Goal: Task Accomplishment & Management: Complete application form

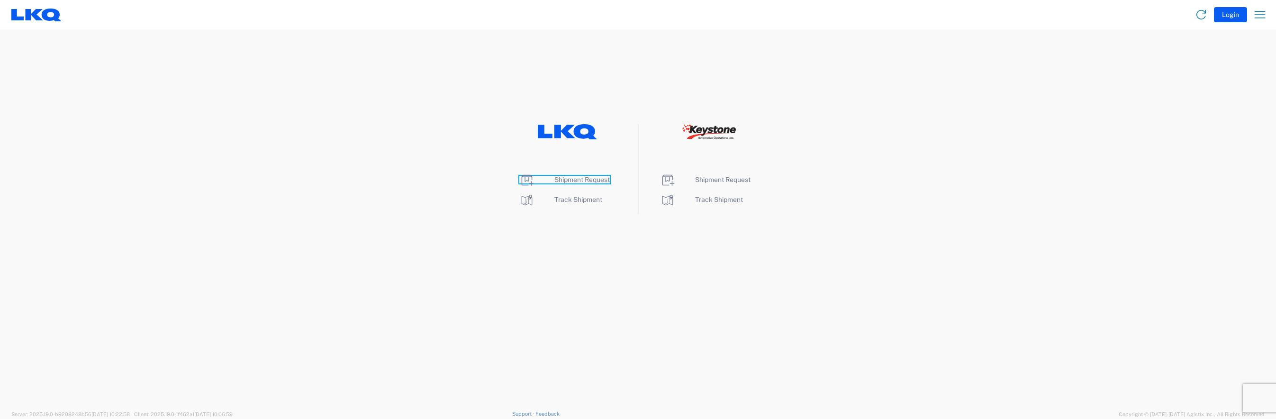
click at [602, 181] on span "Shipment Request" at bounding box center [581, 180] width 55 height 8
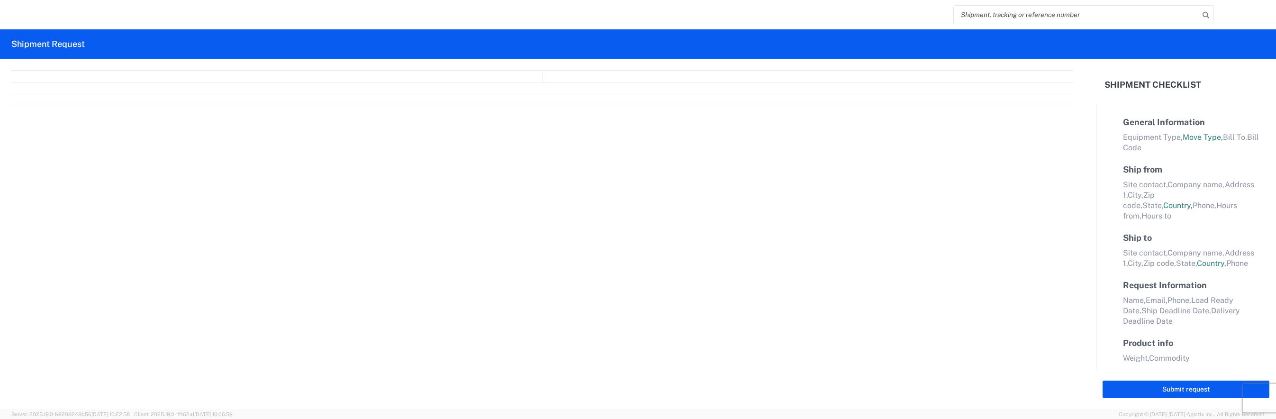
select select "FULL"
select select "LBS"
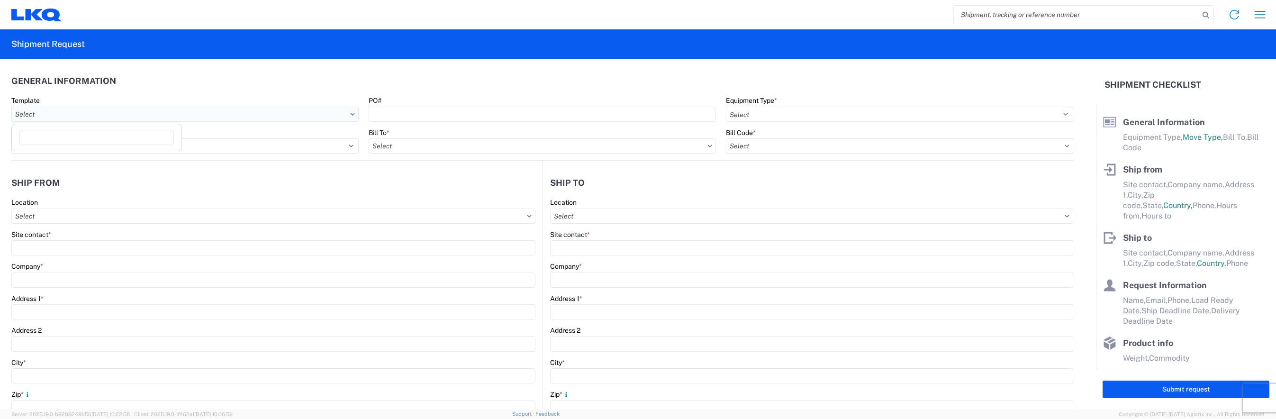
click at [95, 119] on input "text" at bounding box center [184, 114] width 347 height 15
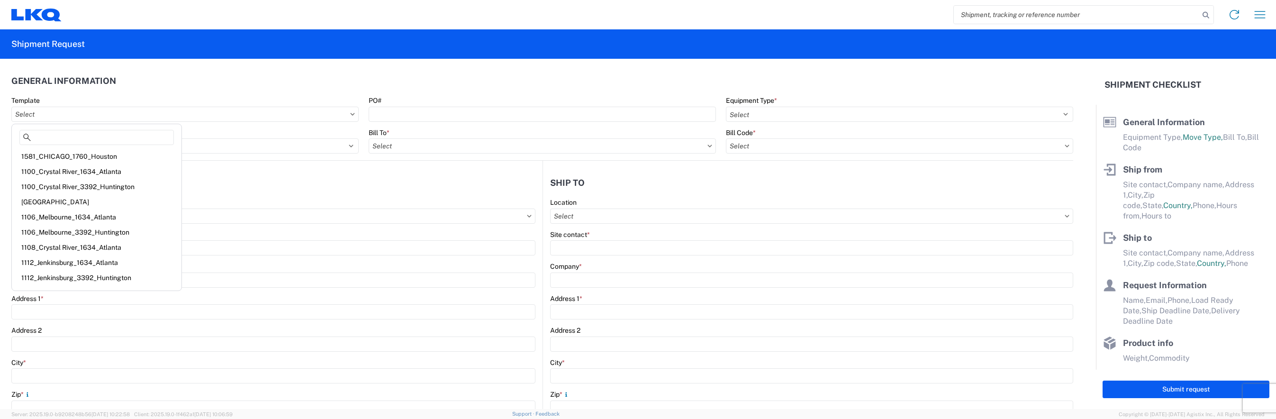
click at [212, 66] on agx-general-info "General Information Template PO# Equipment Type * Select 53’ Dry Van Flatbed Dr…" at bounding box center [542, 110] width 1062 height 102
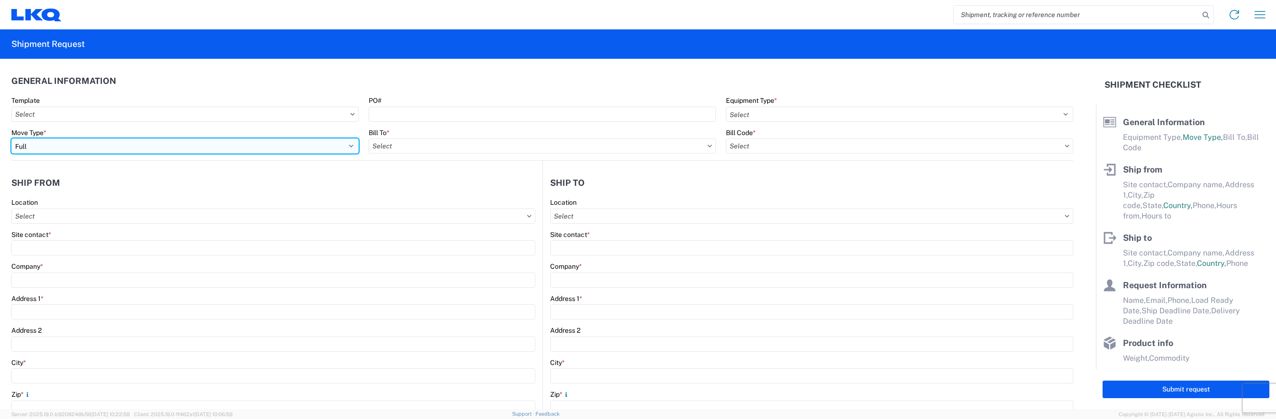
click at [82, 151] on select "Select Full Partial TL" at bounding box center [184, 145] width 347 height 15
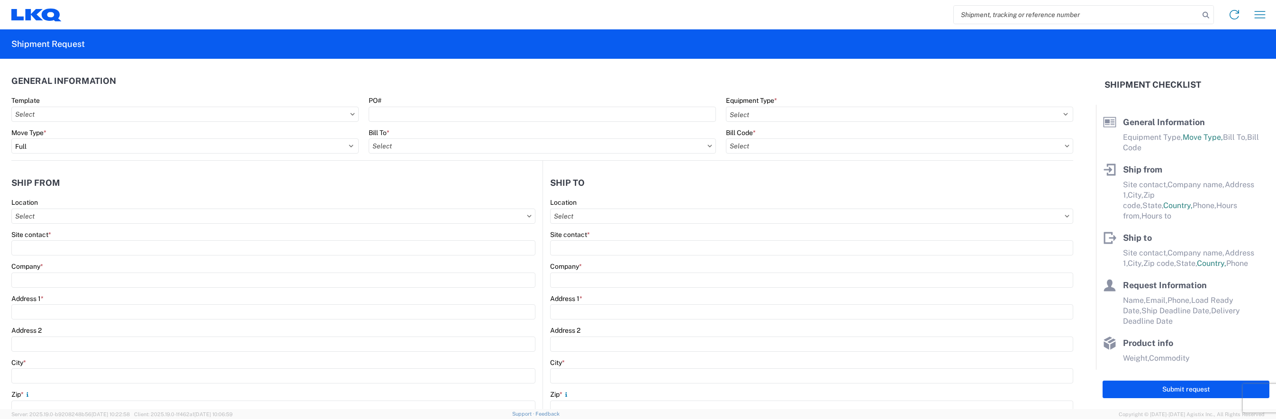
click at [154, 63] on agx-general-info "General Information Template PO# Equipment Type * Select 53’ Dry Van Flatbed Dr…" at bounding box center [542, 110] width 1062 height 102
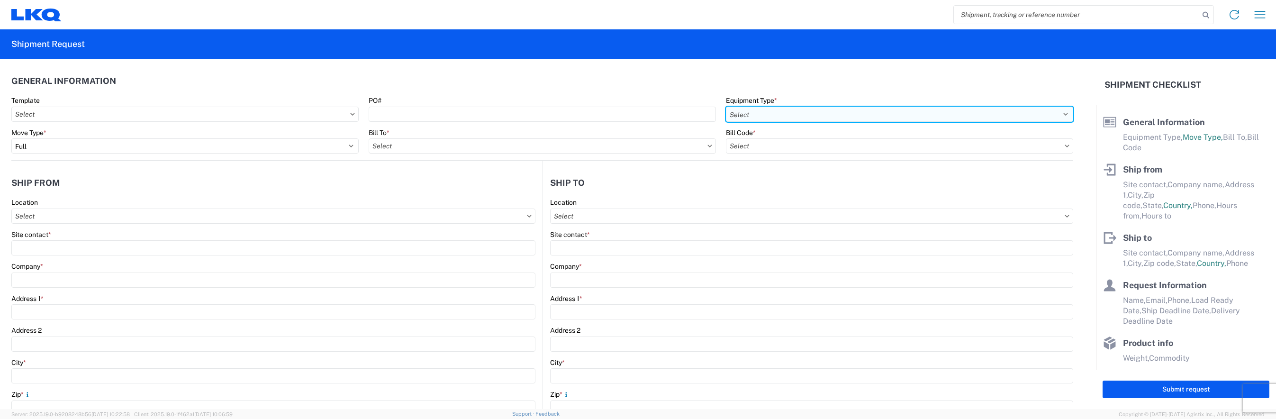
click at [766, 116] on select "Select 53’ Dry Van Flatbed Dropdeck (van) Lowboy (flatbed) Rail" at bounding box center [899, 114] width 347 height 15
select select "STDV"
click at [726, 107] on select "Select 53’ Dry Van Flatbed Dropdeck (van) Lowboy (flatbed) Rail" at bounding box center [899, 114] width 347 height 15
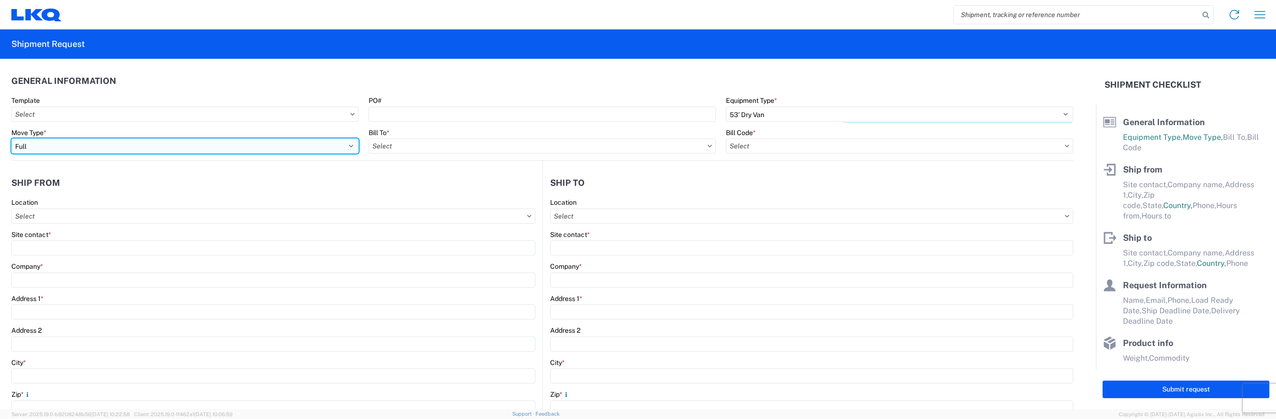
click at [68, 148] on select "Select Full Partial TL" at bounding box center [184, 145] width 347 height 15
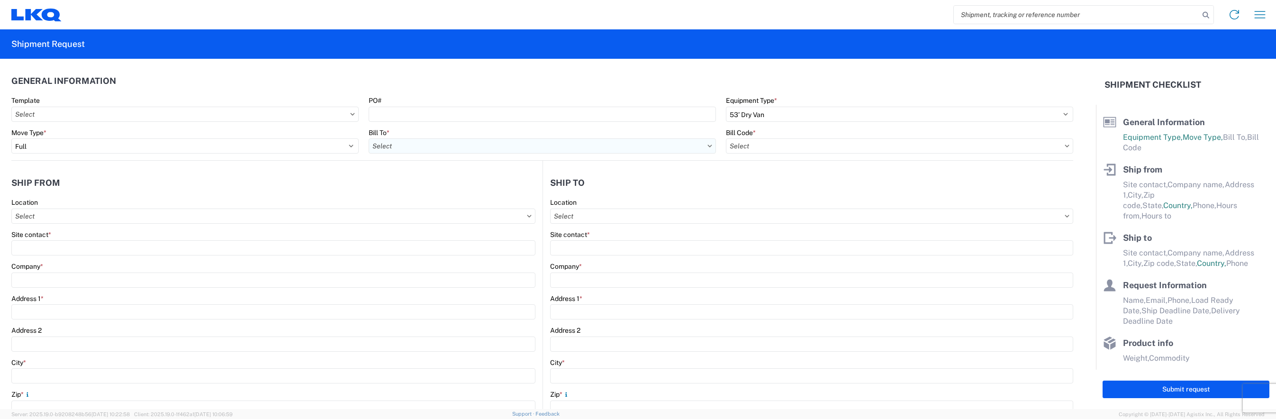
click at [402, 149] on input "text" at bounding box center [542, 145] width 347 height 15
type input "3135"
click at [402, 190] on div "3135 - [GEOGRAPHIC_DATA] (135)" at bounding box center [452, 188] width 166 height 15
type input "3135 - [GEOGRAPHIC_DATA] (135)"
click at [747, 150] on input "text" at bounding box center [899, 145] width 347 height 15
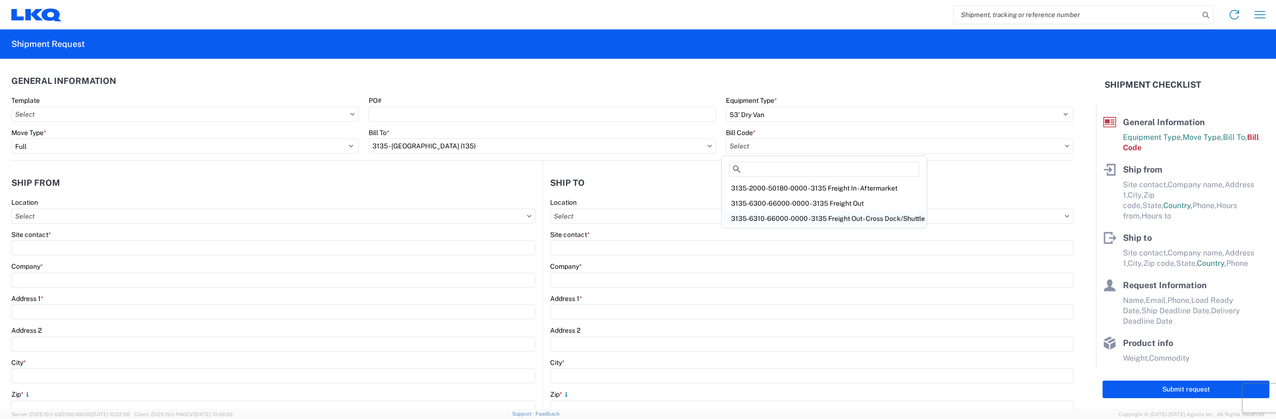
click at [813, 218] on div "3135-6310-66000-0000 - 3135 Freight Out - Cross Dock/Shuttle" at bounding box center [823, 218] width 201 height 15
type input "3135-6310-66000-0000 - 3135 Freight Out - Cross Dock/Shuttle"
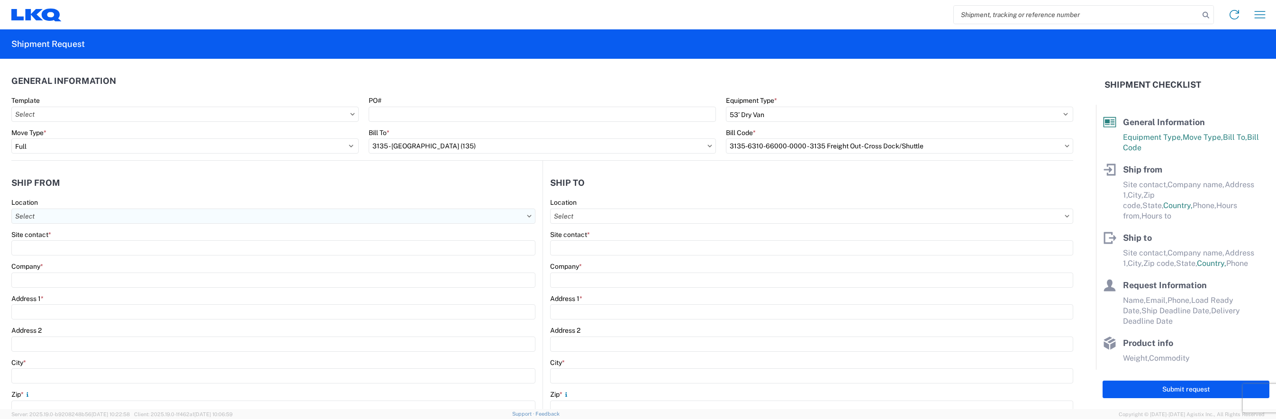
click at [103, 215] on input "text" at bounding box center [273, 215] width 524 height 15
type input "3135"
click at [64, 258] on div "3135 - [GEOGRAPHIC_DATA] (135)" at bounding box center [97, 258] width 166 height 15
type input "3135 - [GEOGRAPHIC_DATA] (135)"
type input "LKQ Corporation"
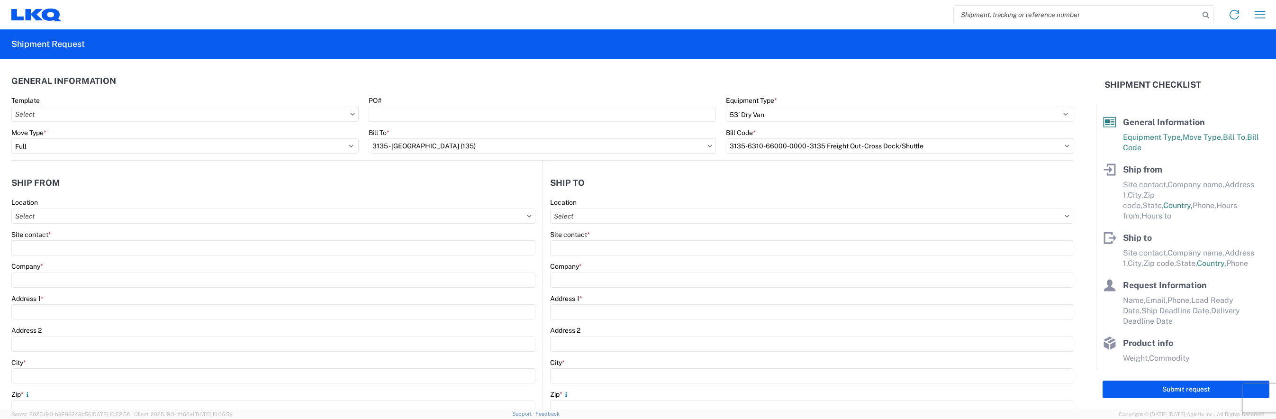
type input "[STREET_ADDRESS]"
type input "[GEOGRAPHIC_DATA]"
type input "27410"
select select "NC"
select select "US"
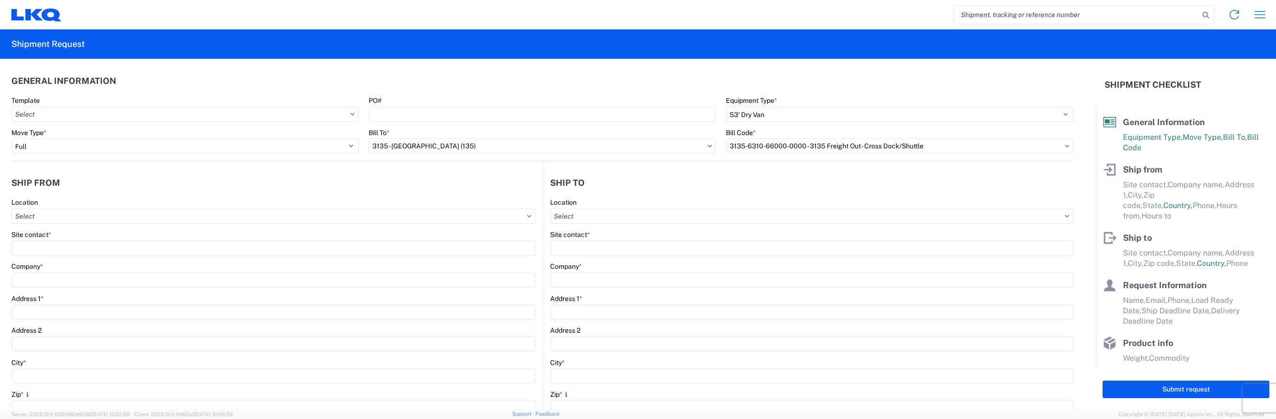
type input "[PHONE_NUMBER]"
type input "04:00"
type input "19:00"
click at [596, 216] on input "text" at bounding box center [812, 215] width 524 height 15
type input "3130"
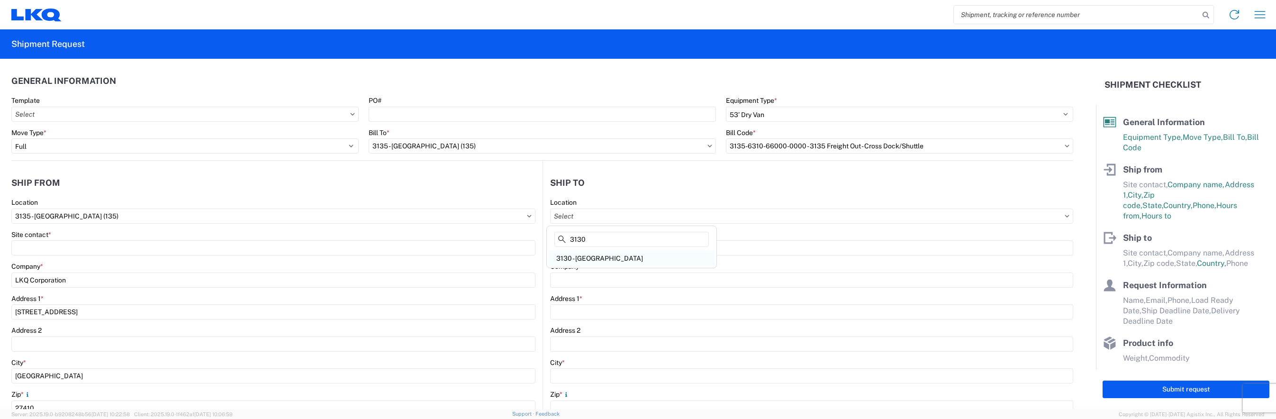
click at [598, 254] on div "3130 - [GEOGRAPHIC_DATA]" at bounding box center [632, 258] width 166 height 15
type input "3130 - [GEOGRAPHIC_DATA]"
type input "LKQ Corporation"
type input "[STREET_ADDRESS]"
type input "Charlotte"
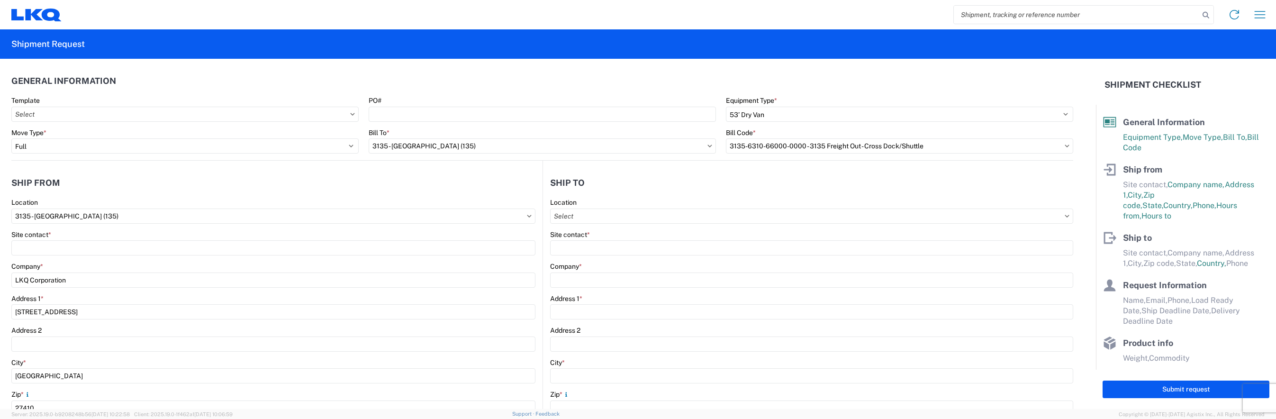
type input "28208"
select select "US"
click at [440, 76] on header "General Information" at bounding box center [542, 80] width 1062 height 21
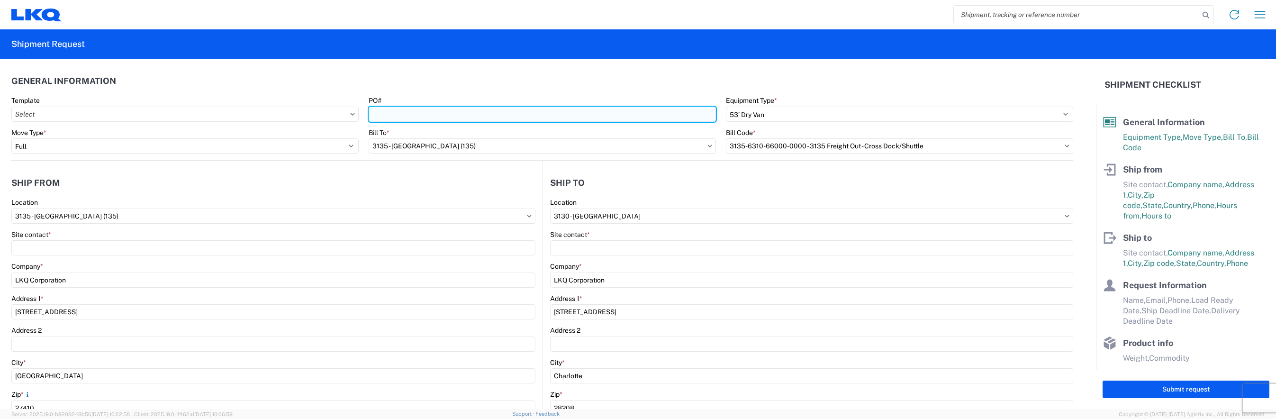
click at [423, 115] on input "PO#" at bounding box center [542, 114] width 347 height 15
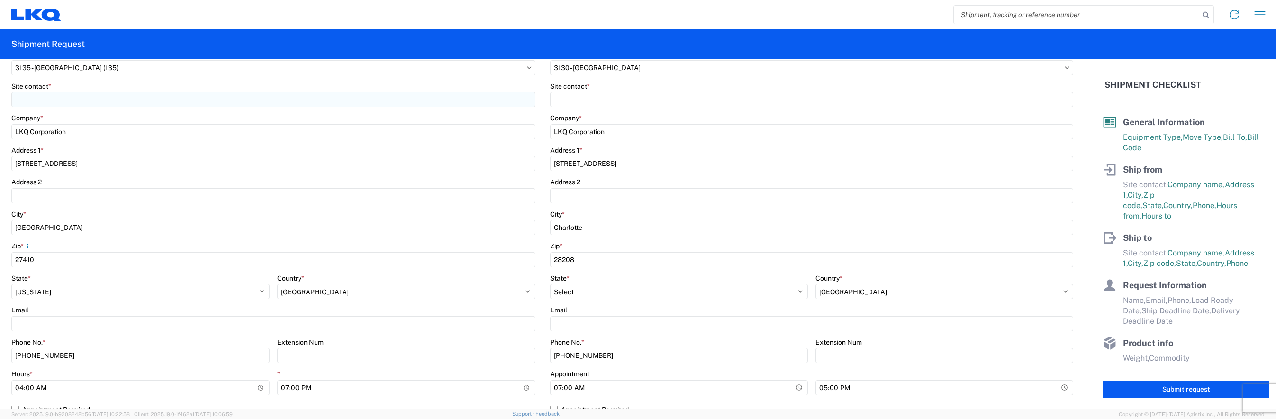
scroll to position [237, 0]
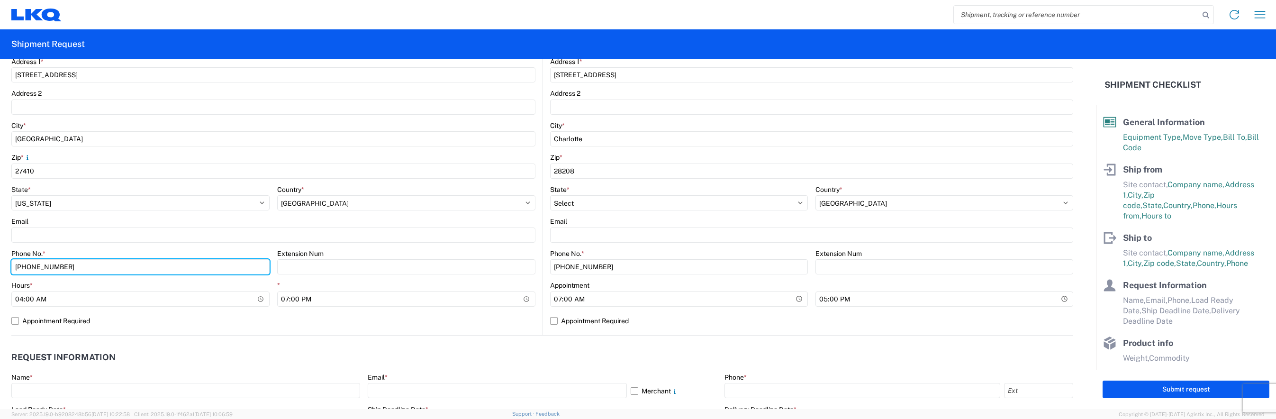
drag, startPoint x: 85, startPoint y: 265, endPoint x: -9, endPoint y: 270, distance: 93.5
click at [0, 270] on html "Home Shipment request Shipment tracking Shipment Request General Information Te…" at bounding box center [638, 209] width 1276 height 419
type input "3366879100"
click at [693, 223] on div "Email" at bounding box center [812, 221] width 524 height 9
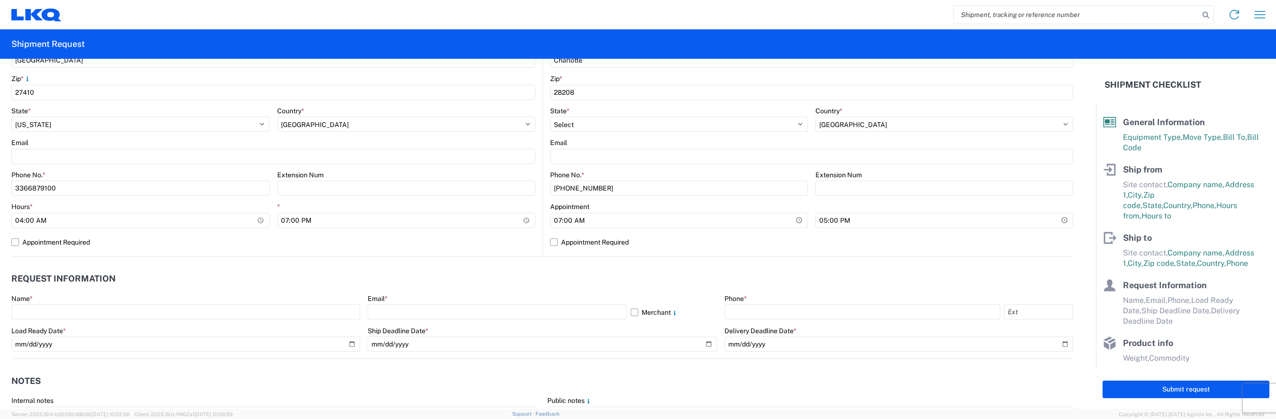
scroll to position [332, 0]
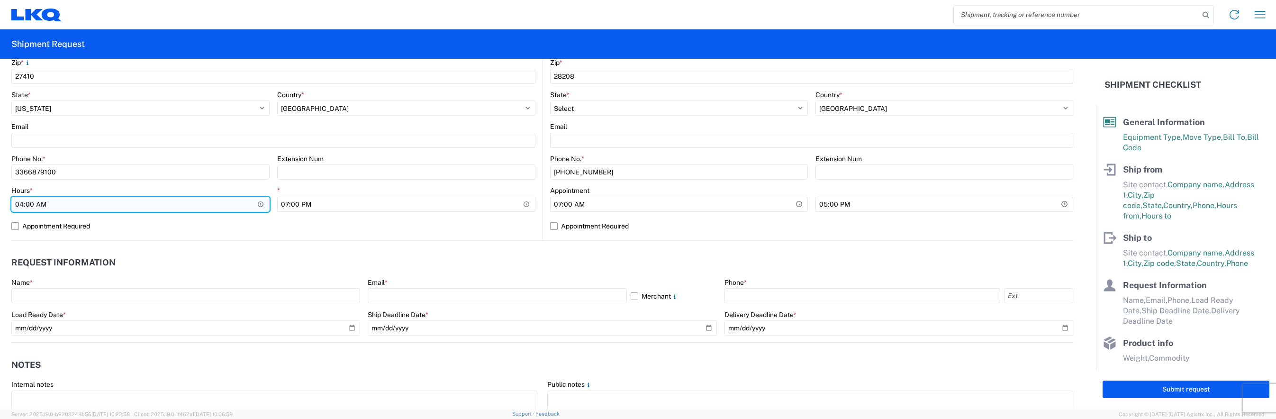
click at [63, 205] on input "04:00" at bounding box center [140, 204] width 258 height 15
click at [260, 201] on input "04:00" at bounding box center [140, 204] width 258 height 15
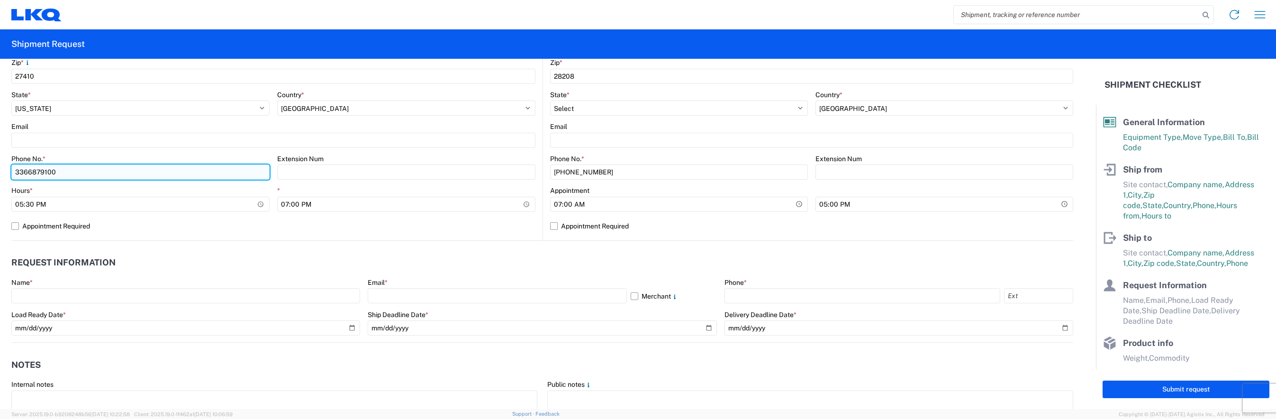
type input "17:30"
click at [144, 179] on input "3366879100" at bounding box center [140, 171] width 258 height 15
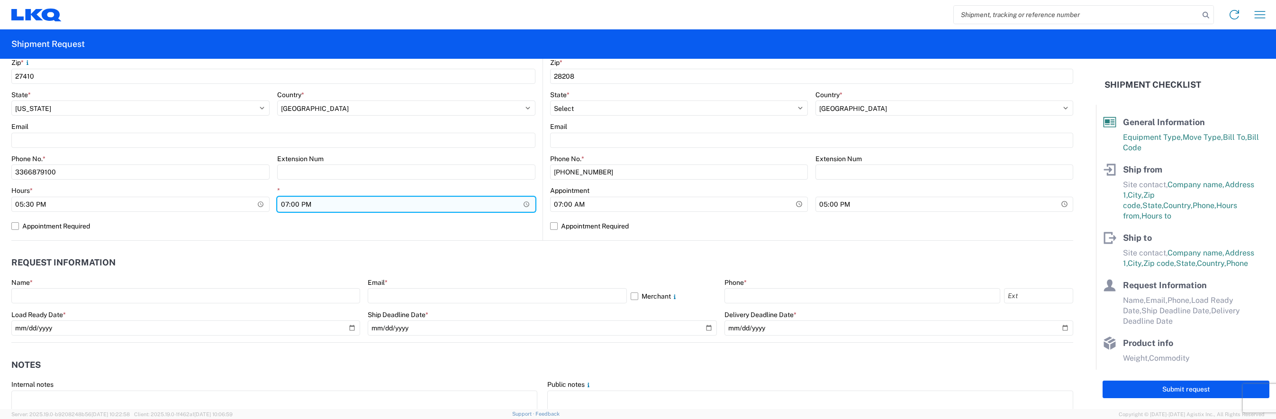
click at [524, 202] on input "19:00" at bounding box center [406, 204] width 258 height 15
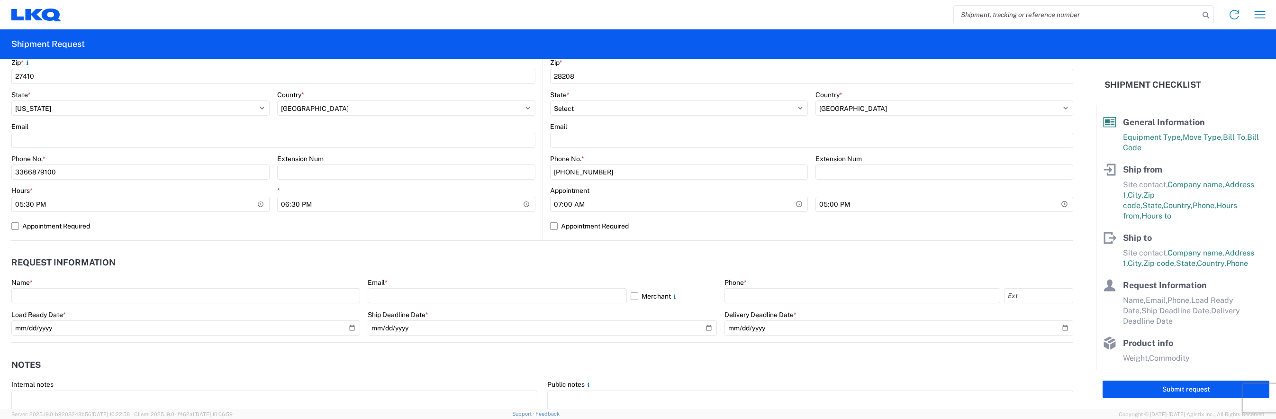
type input "18:30"
click at [336, 354] on header "Notes" at bounding box center [542, 364] width 1062 height 21
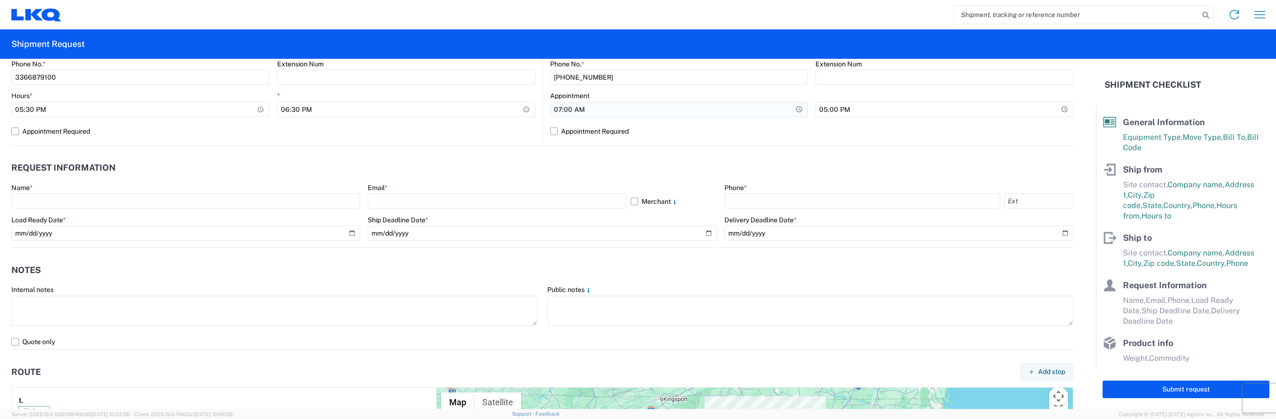
scroll to position [379, 0]
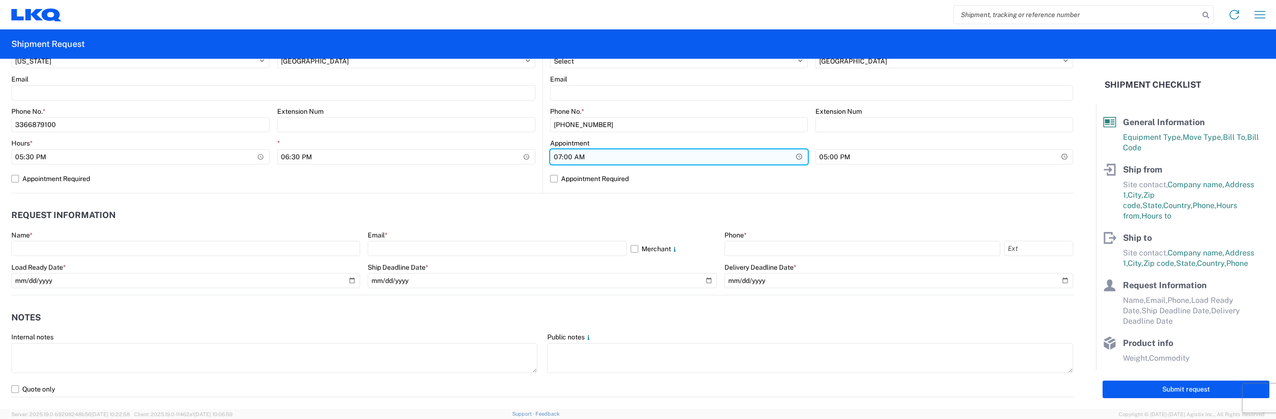
click at [792, 158] on input "07:00" at bounding box center [679, 156] width 258 height 15
type input "20:00"
click at [753, 135] on agx-form-control-wrapper-v2 "Phone No. * [PHONE_NUMBER]" at bounding box center [679, 123] width 258 height 32
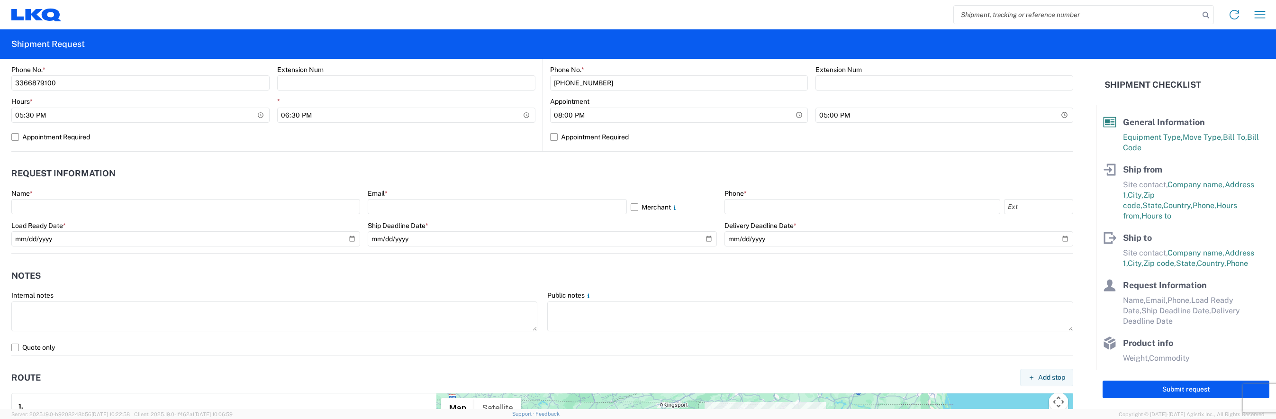
scroll to position [426, 0]
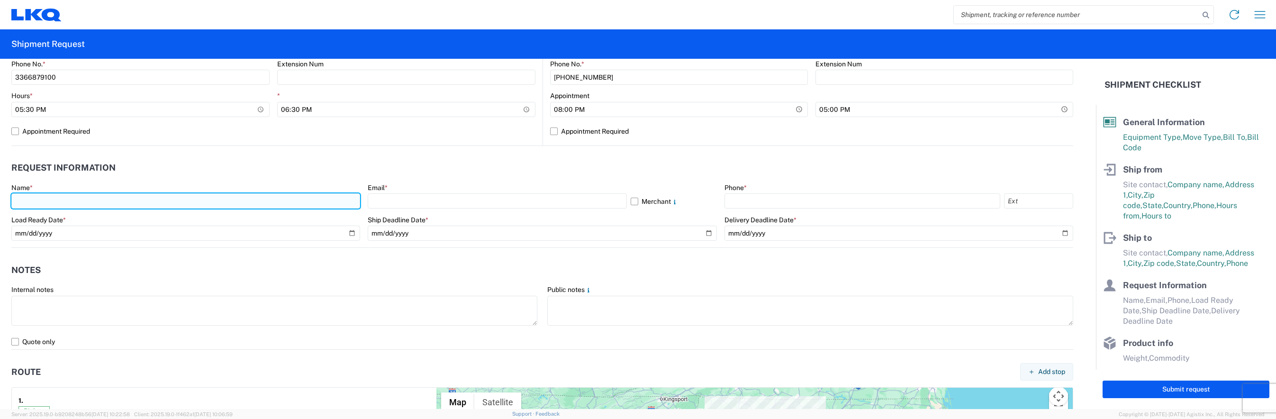
click at [84, 202] on input "text" at bounding box center [185, 200] width 349 height 15
type input "[PERSON_NAME]"
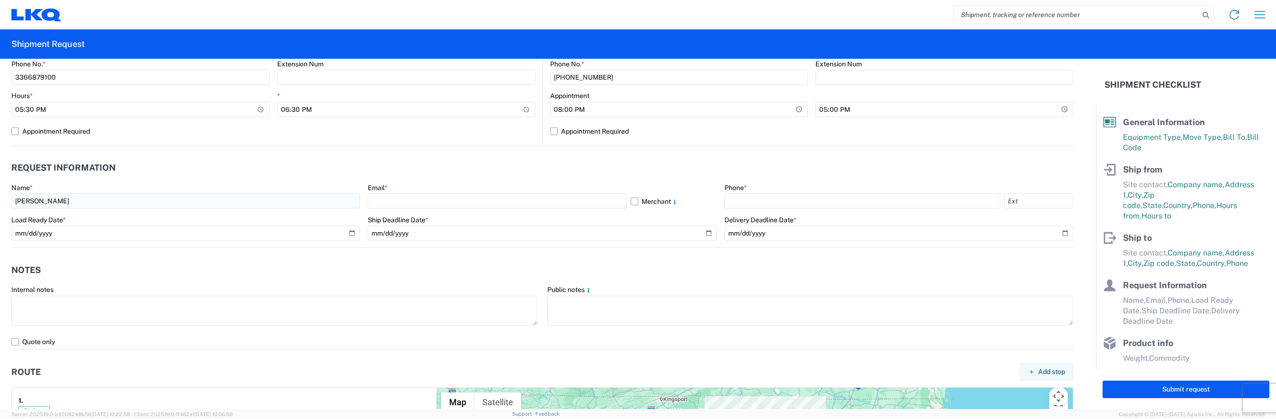
type input "[EMAIL_ADDRESS][DOMAIN_NAME]"
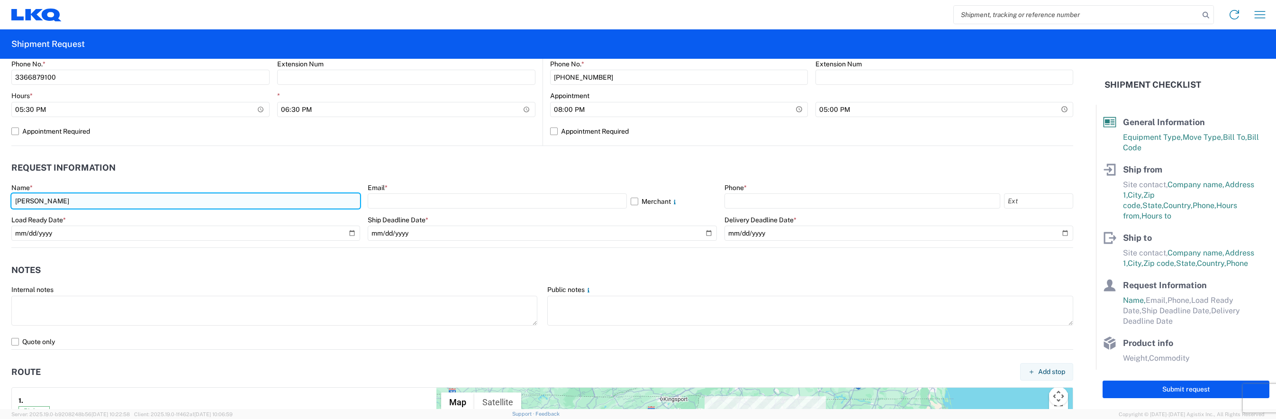
click at [48, 200] on input "[PERSON_NAME]" at bounding box center [185, 200] width 349 height 15
type input "[PERSON_NAME]"
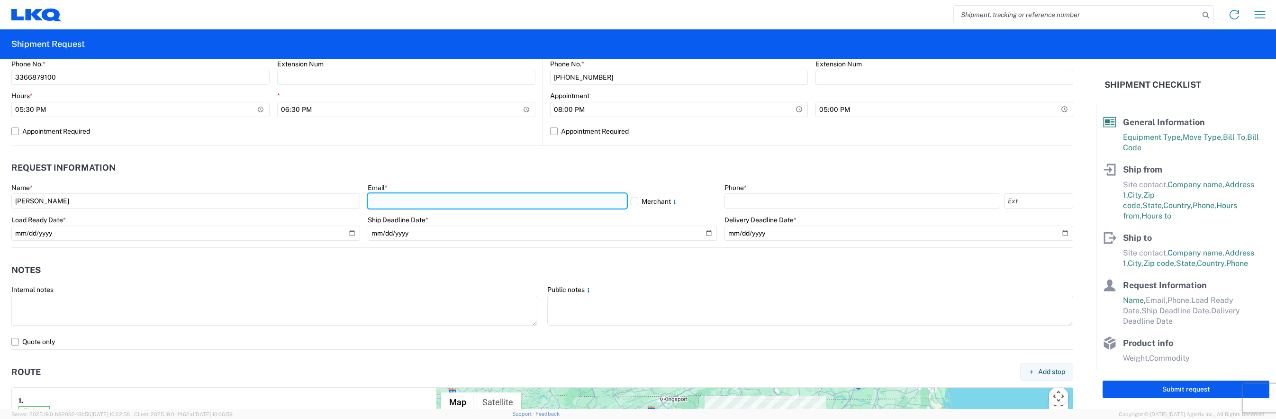
click at [449, 198] on input "text" at bounding box center [497, 200] width 259 height 15
type input "[EMAIL_ADDRESS][DOMAIN_NAME]"
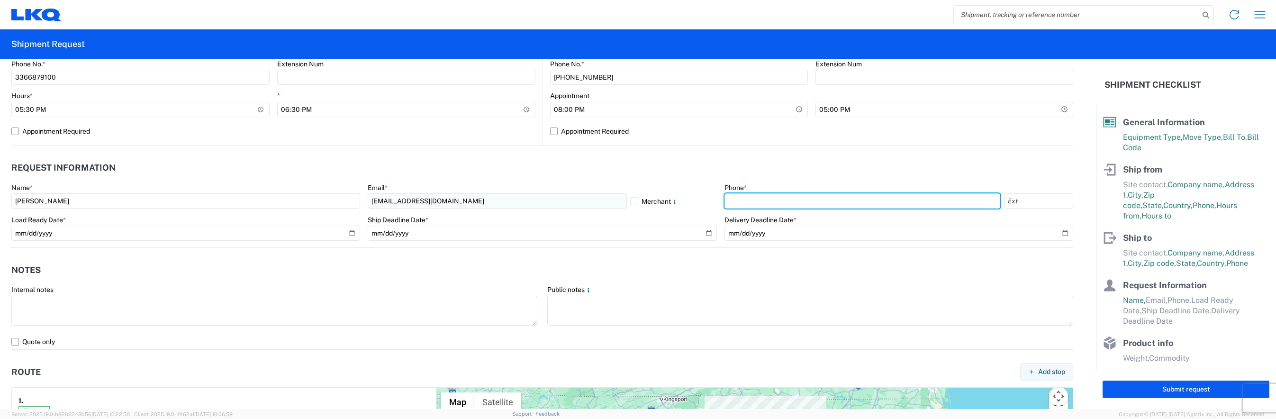
type input "3366879100"
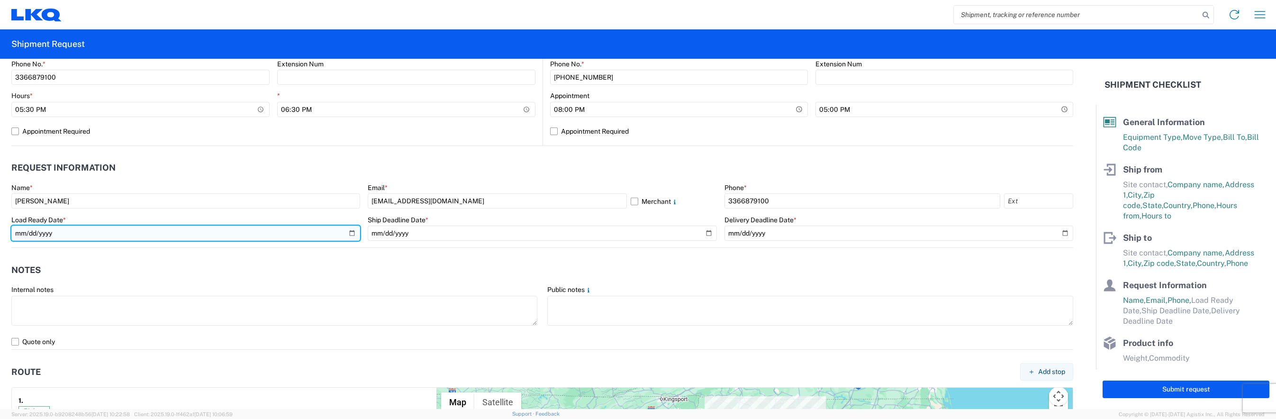
click at [60, 235] on input "date" at bounding box center [185, 233] width 349 height 15
click at [353, 230] on input "date" at bounding box center [185, 233] width 349 height 15
type input "[DATE]"
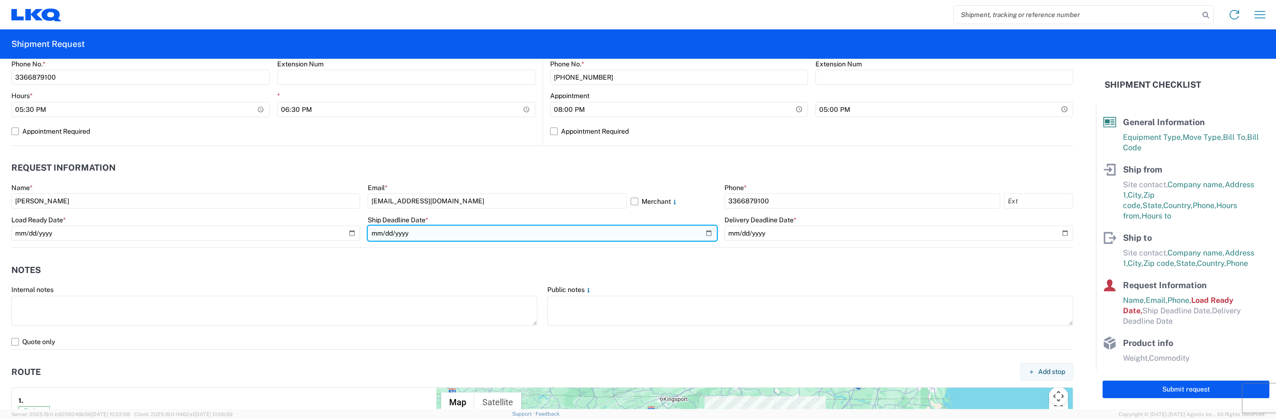
click at [443, 231] on input "date" at bounding box center [542, 233] width 349 height 15
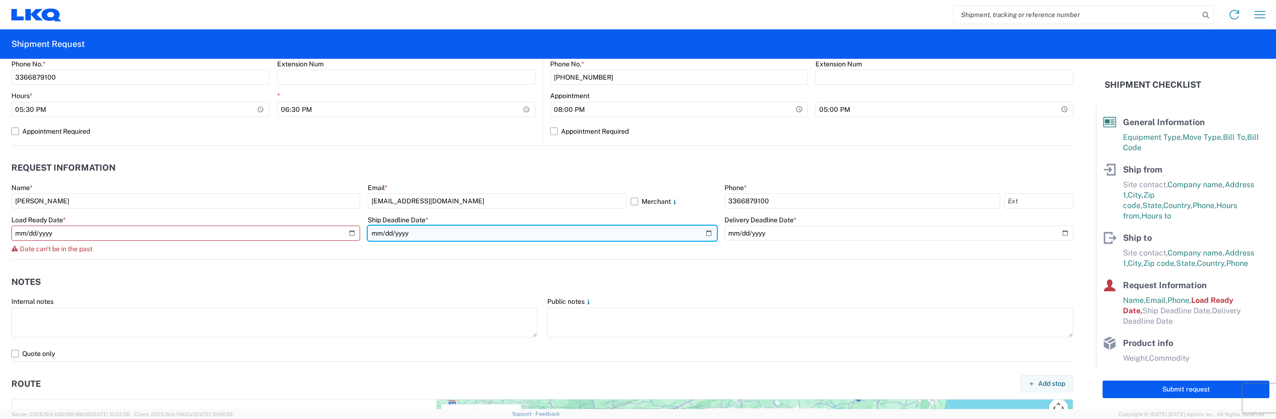
click at [707, 233] on input "date" at bounding box center [542, 233] width 349 height 15
type input "[DATE]"
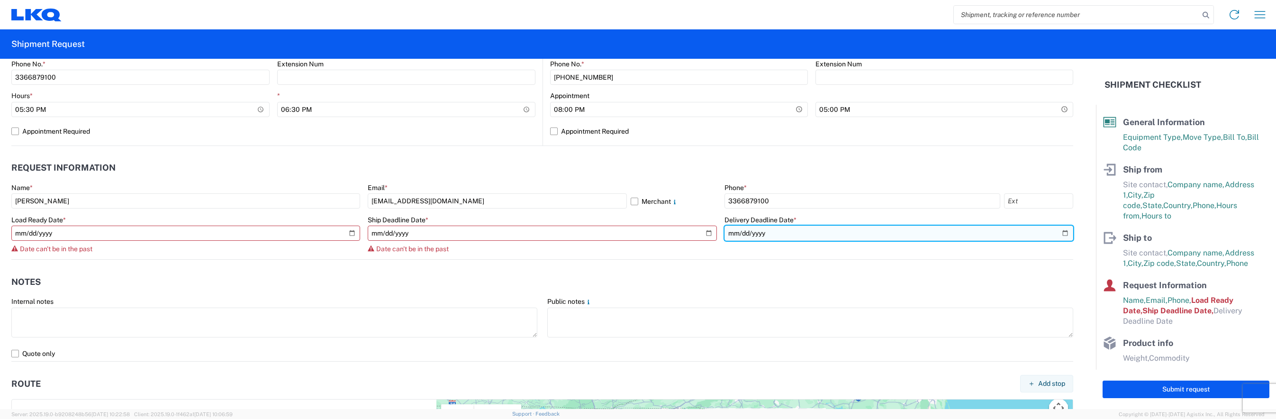
click at [822, 231] on input "date" at bounding box center [898, 233] width 349 height 15
click at [1057, 231] on input "date" at bounding box center [898, 233] width 349 height 15
type input "[DATE]"
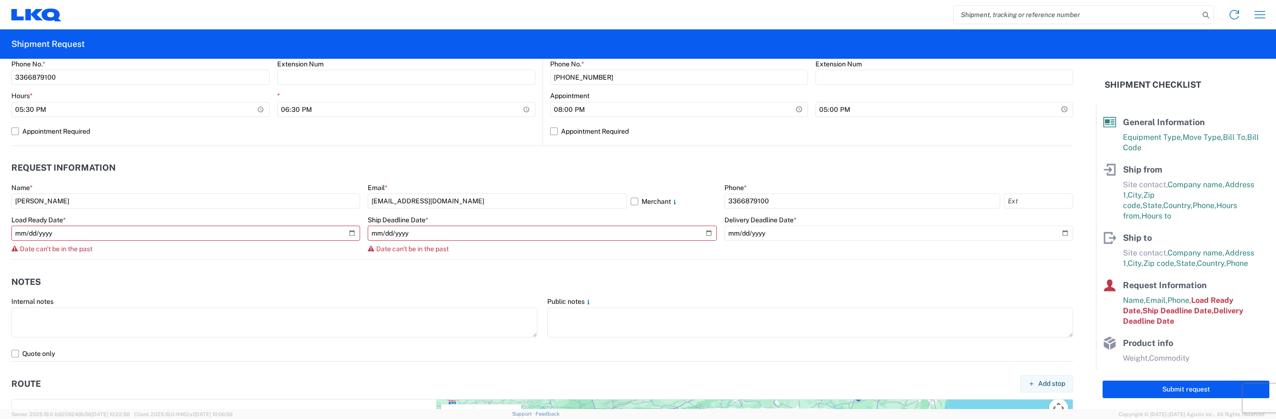
click at [723, 146] on agx-request-info "Request Information Name * [PERSON_NAME] Email * [EMAIL_ADDRESS][DOMAIN_NAME] M…" at bounding box center [542, 203] width 1062 height 114
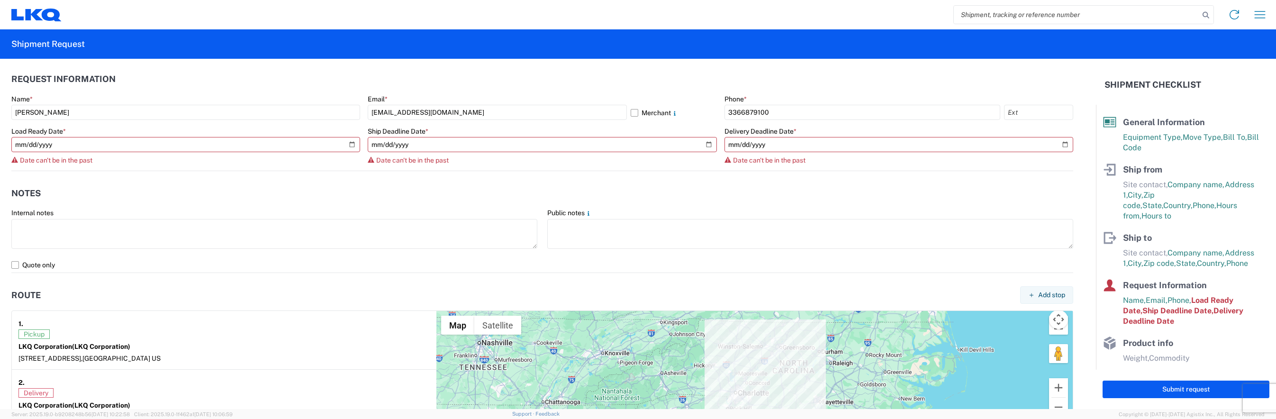
scroll to position [521, 0]
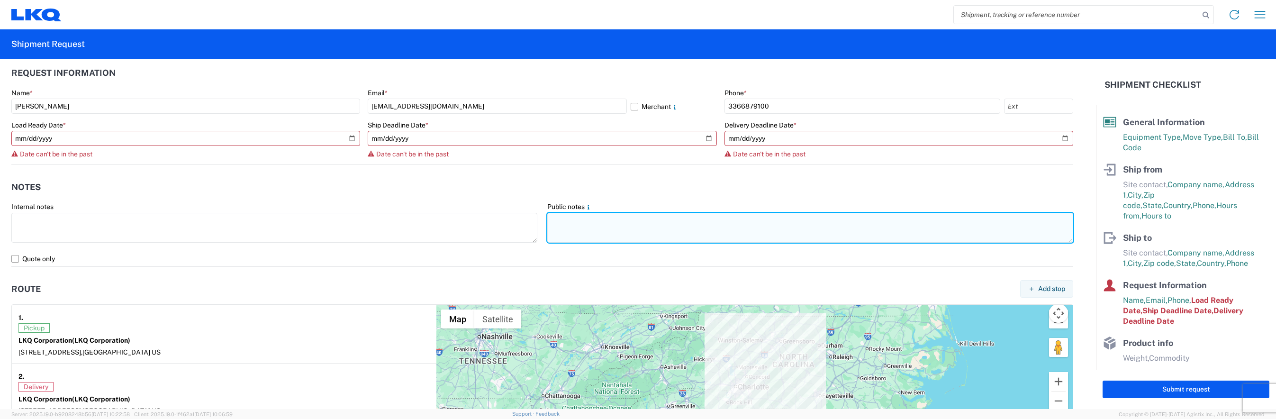
click at [593, 226] on textarea at bounding box center [810, 228] width 526 height 30
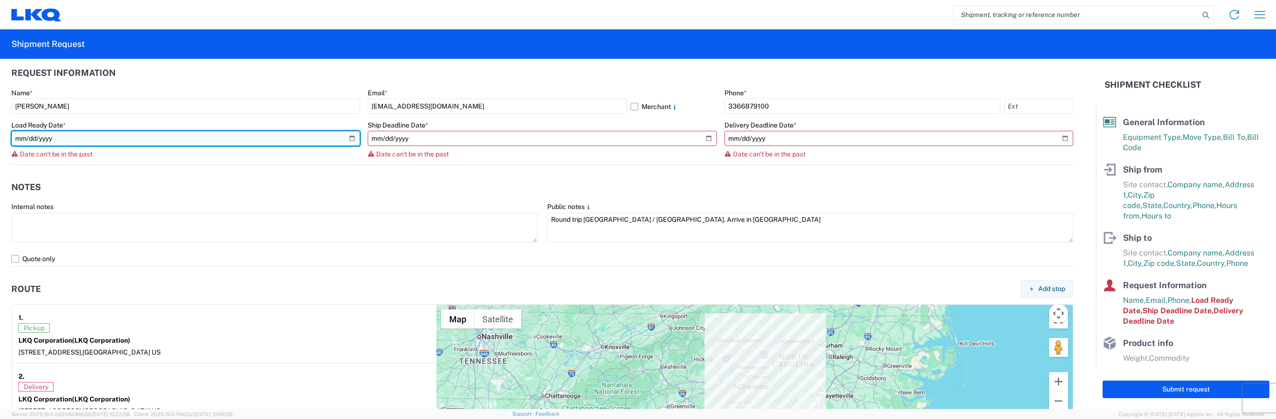
click at [349, 141] on input "[DATE]" at bounding box center [185, 138] width 349 height 15
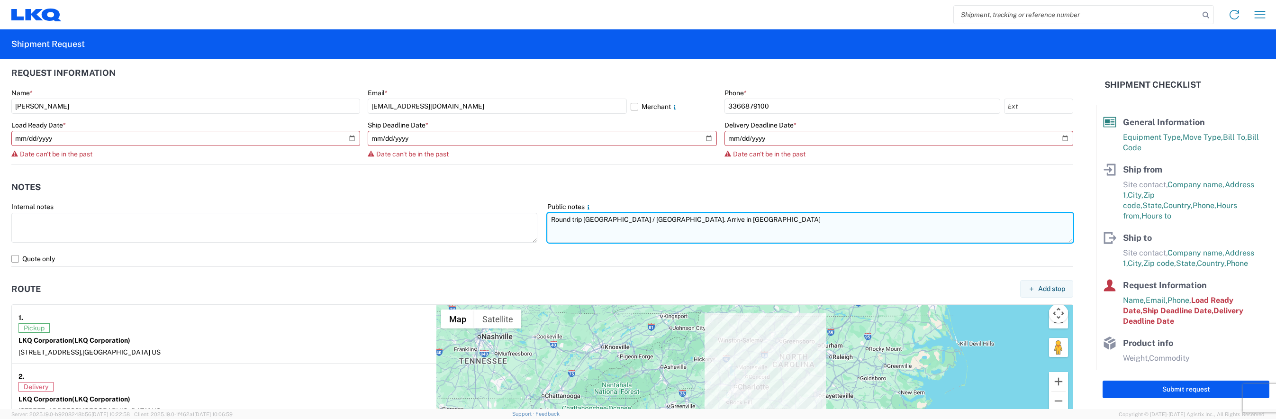
click at [749, 220] on textarea "Round trip [GEOGRAPHIC_DATA] / [GEOGRAPHIC_DATA]. Arrive in [GEOGRAPHIC_DATA]" at bounding box center [810, 228] width 526 height 30
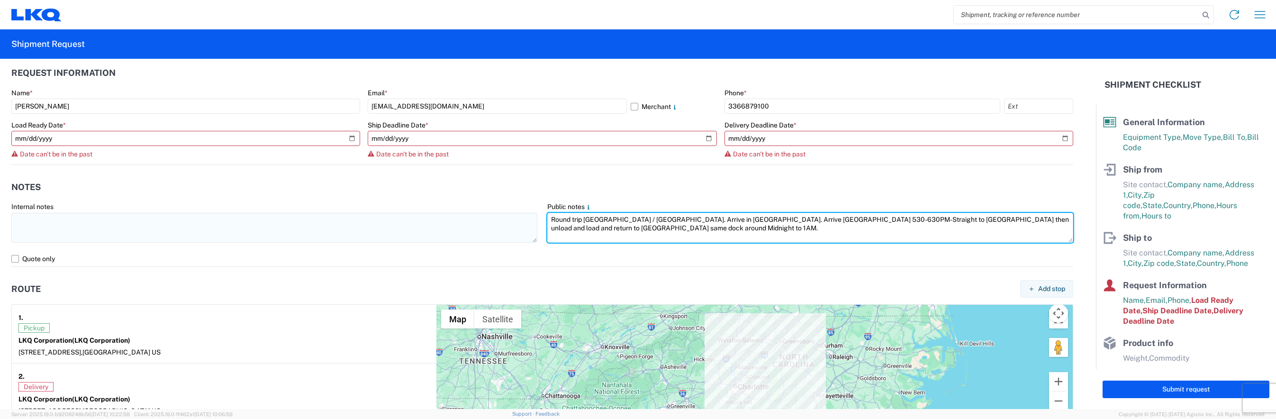
type textarea "Round trip [GEOGRAPHIC_DATA] / [GEOGRAPHIC_DATA]. Arrive in [GEOGRAPHIC_DATA]. …"
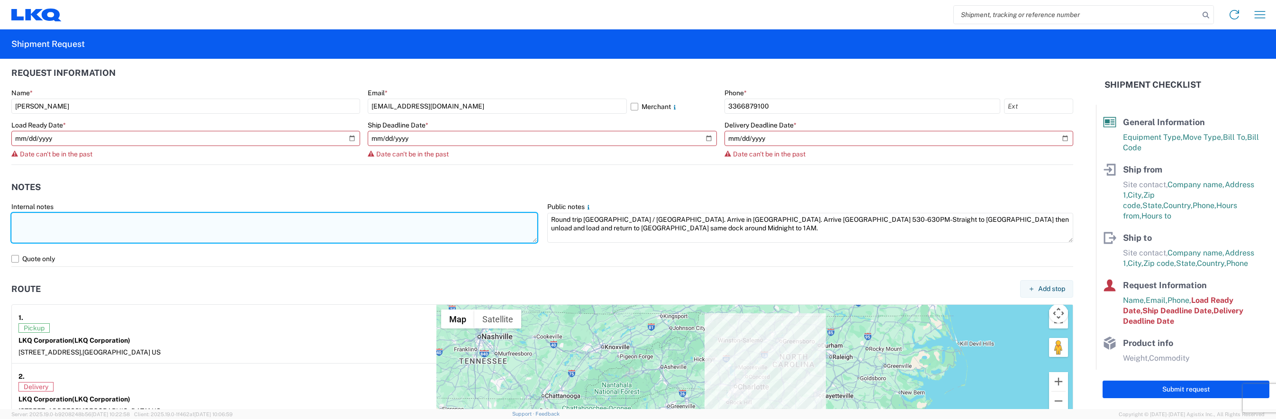
click at [190, 214] on textarea at bounding box center [274, 228] width 526 height 30
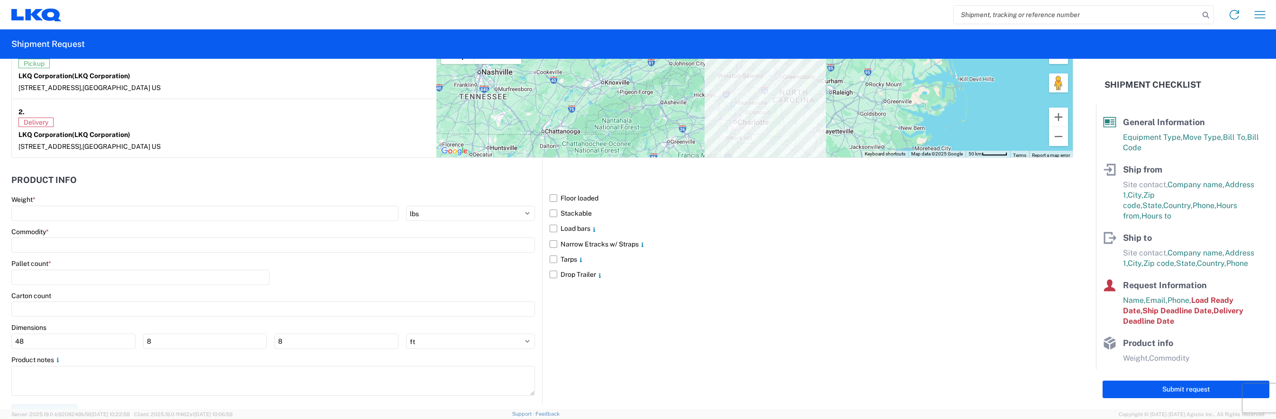
scroll to position [798, 0]
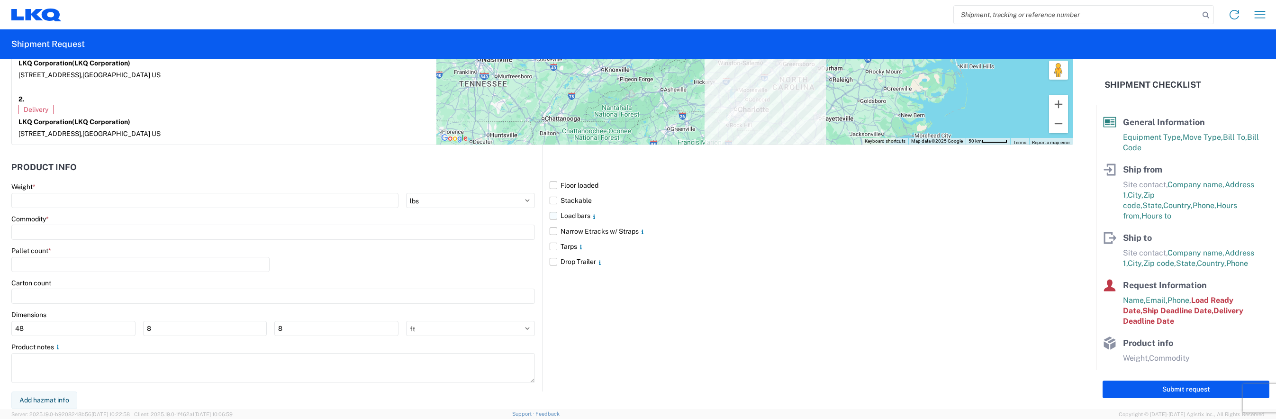
click at [555, 218] on label "Load bars" at bounding box center [812, 215] width 524 height 15
click at [0, 0] on input "Load bars" at bounding box center [0, 0] width 0 height 0
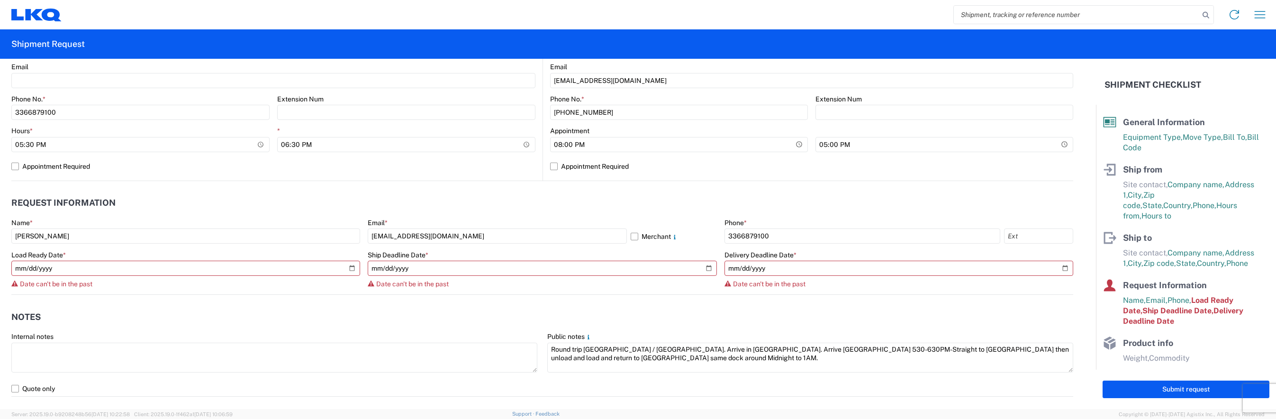
scroll to position [426, 0]
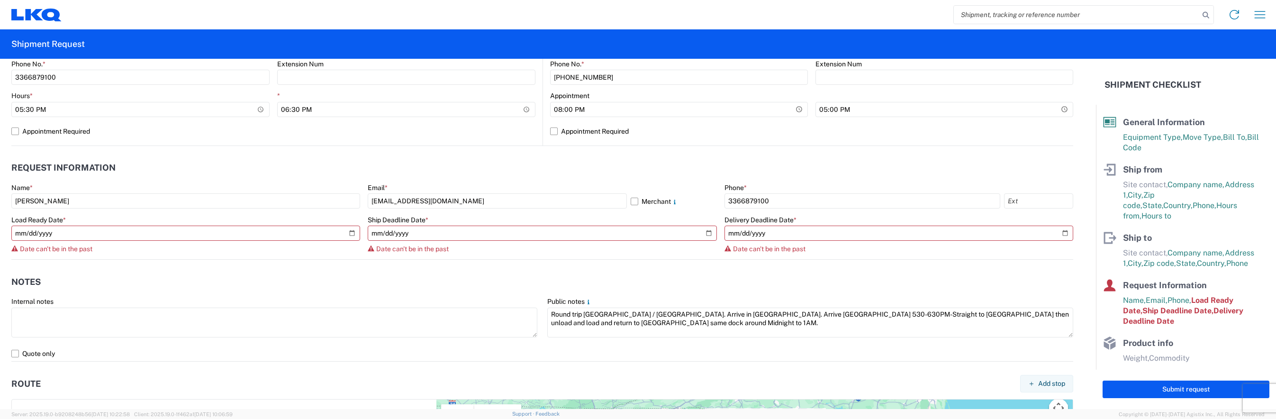
click at [467, 273] on header "Notes" at bounding box center [542, 281] width 1062 height 21
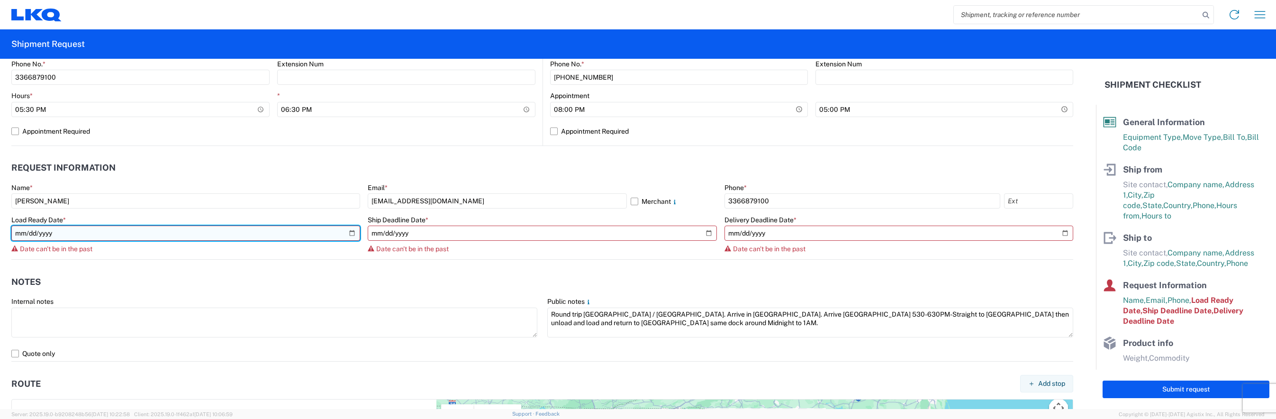
click at [351, 232] on input "[DATE]" at bounding box center [185, 233] width 349 height 15
type input "[DATE]"
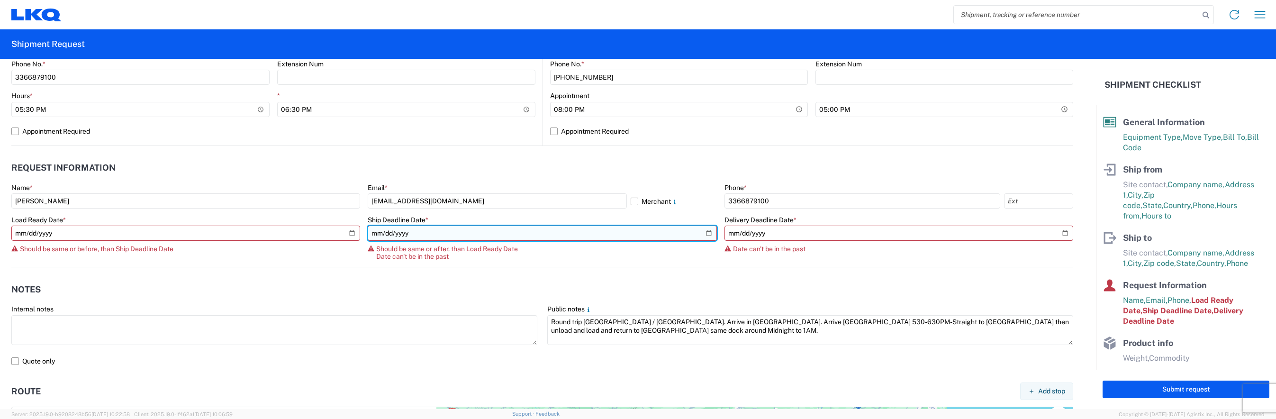
click at [708, 231] on input "[DATE]" at bounding box center [542, 233] width 349 height 15
type input "[DATE]"
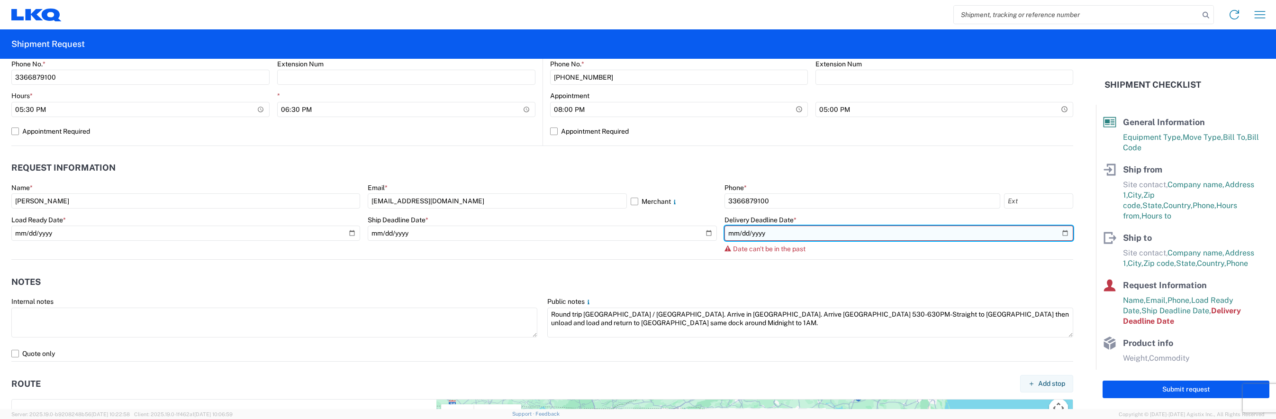
click at [1054, 233] on input "[DATE]" at bounding box center [898, 233] width 349 height 15
type input "[DATE]"
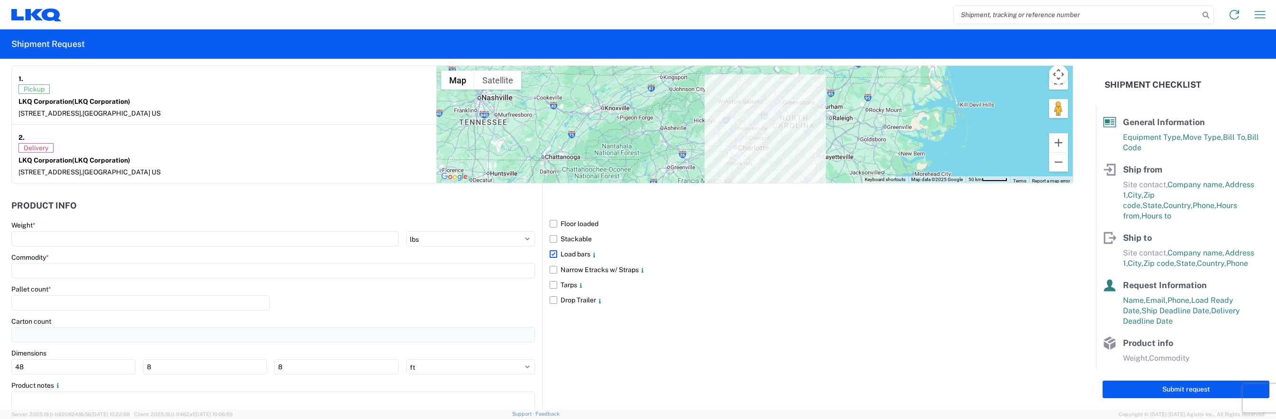
scroll to position [786, 0]
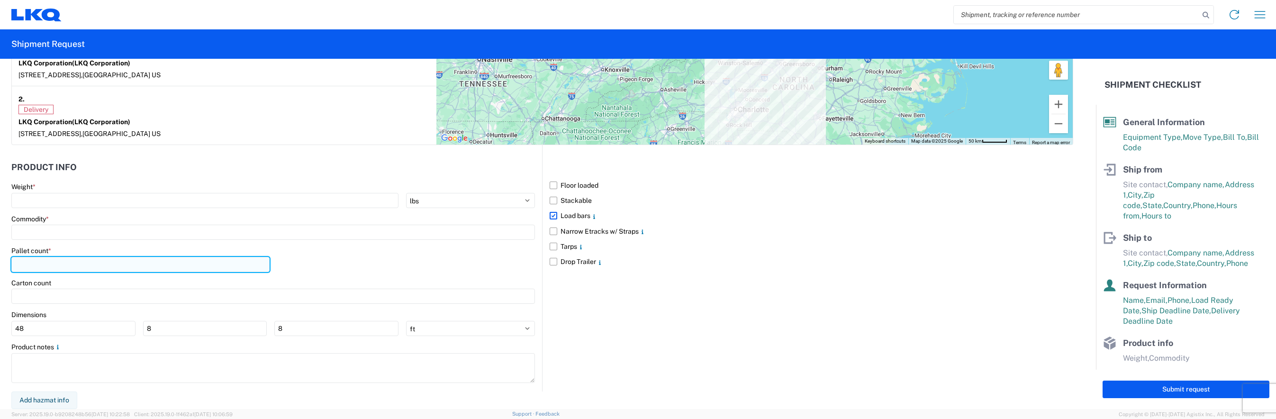
click at [95, 263] on input "number" at bounding box center [140, 264] width 258 height 15
type input "26"
click at [106, 217] on div "Commodity *" at bounding box center [273, 219] width 524 height 9
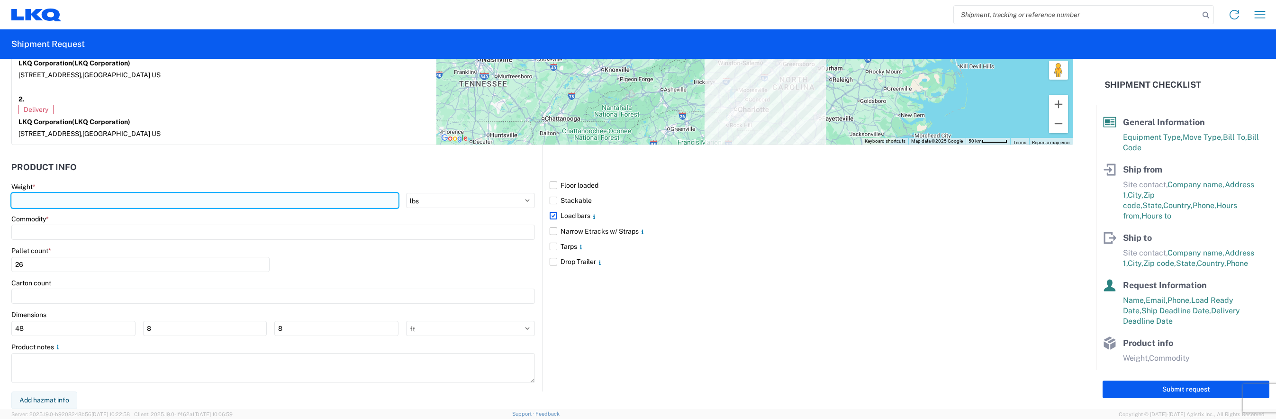
click at [96, 199] on input "number" at bounding box center [204, 200] width 387 height 15
type input "20000"
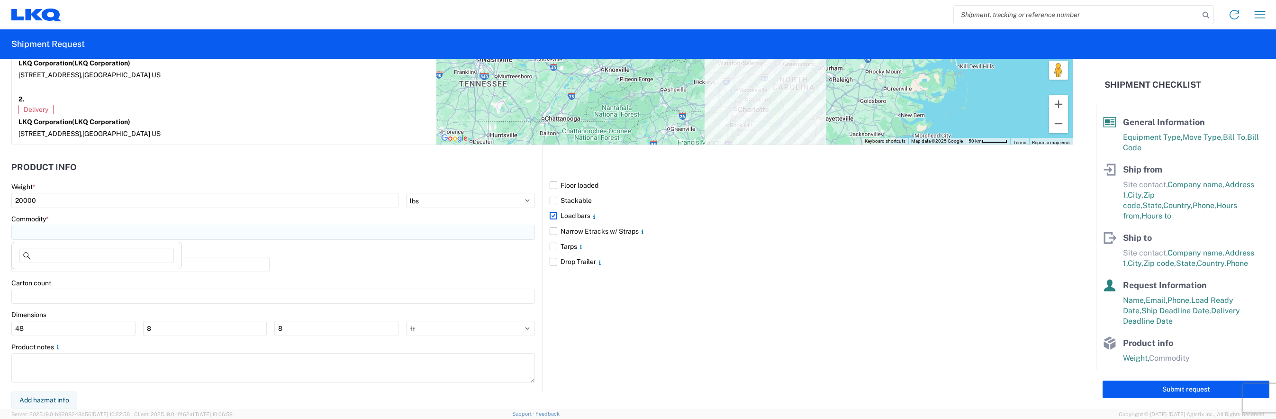
click at [67, 233] on input at bounding box center [273, 232] width 524 height 15
type input "a"
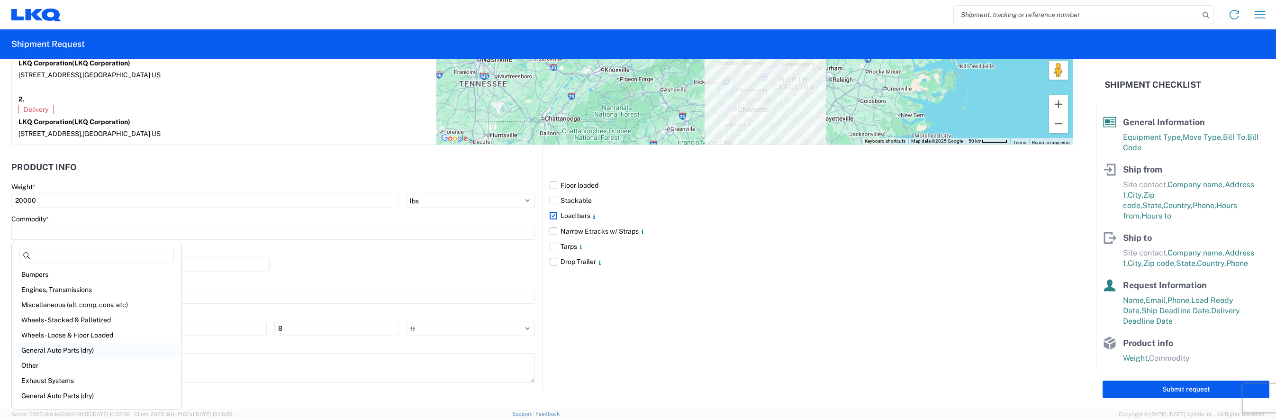
click at [63, 352] on div "General Auto Parts (dry)" at bounding box center [97, 350] width 166 height 15
type input "General Auto Parts (dry)"
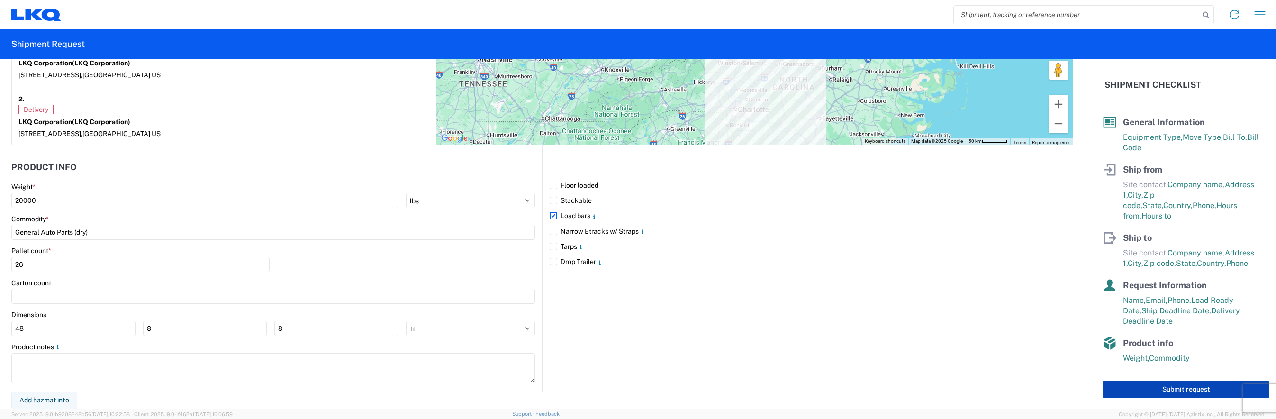
click at [1185, 386] on button "Submit request" at bounding box center [1185, 389] width 167 height 18
select select "US"
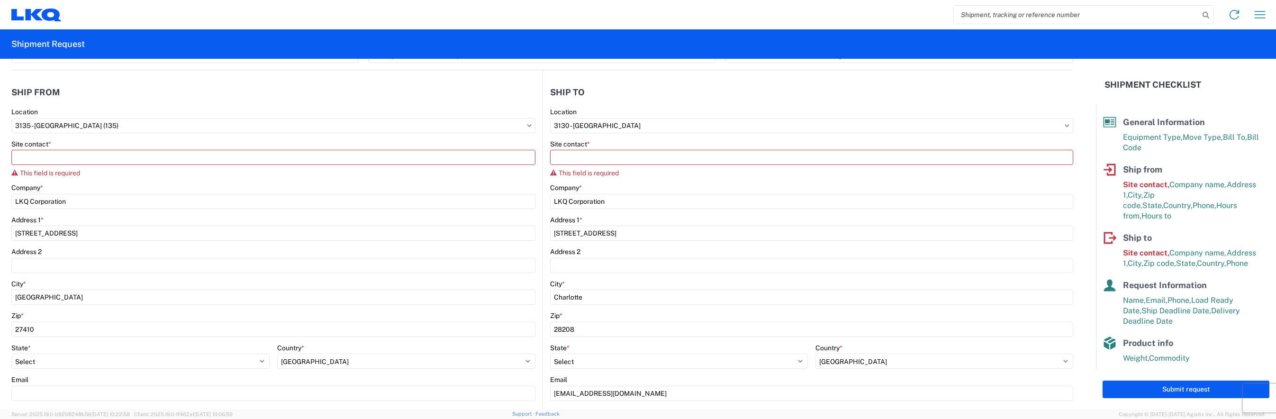
scroll to position [87, 0]
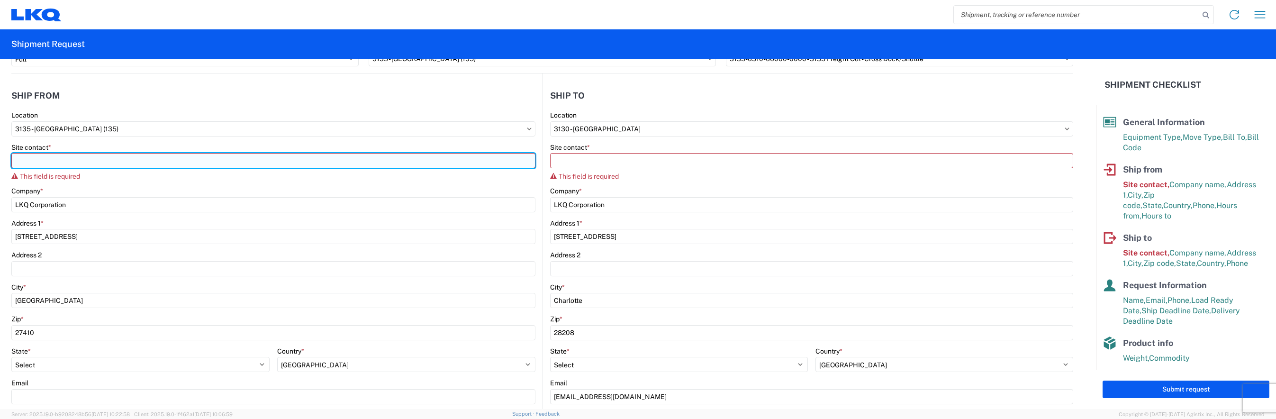
click at [307, 159] on input "Site contact *" at bounding box center [273, 160] width 524 height 15
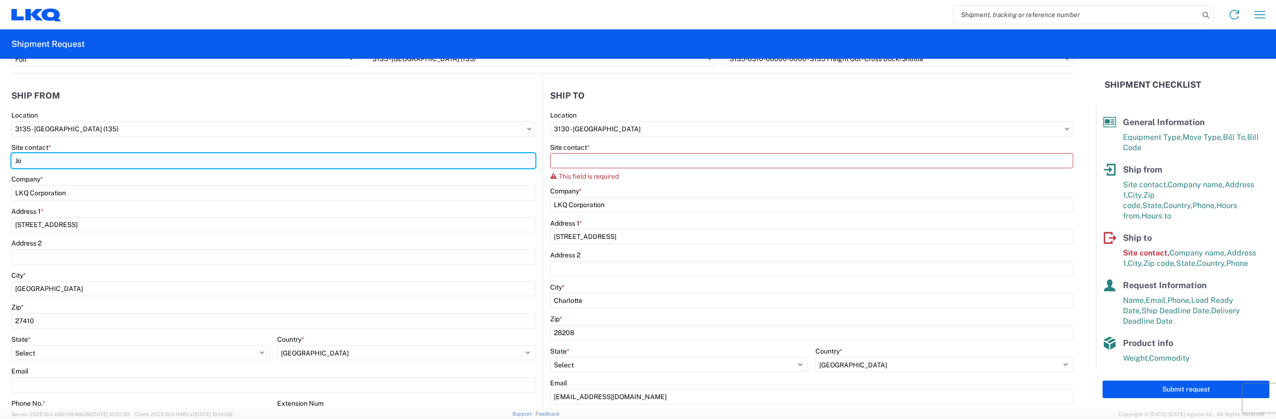
type input "J"
type input "M"
type input "[PERSON_NAME]"
drag, startPoint x: 163, startPoint y: 160, endPoint x: -9, endPoint y: 152, distance: 171.7
click at [0, 152] on html "Home Shipment request Shipment tracking Shipment Request General Information Te…" at bounding box center [638, 209] width 1276 height 419
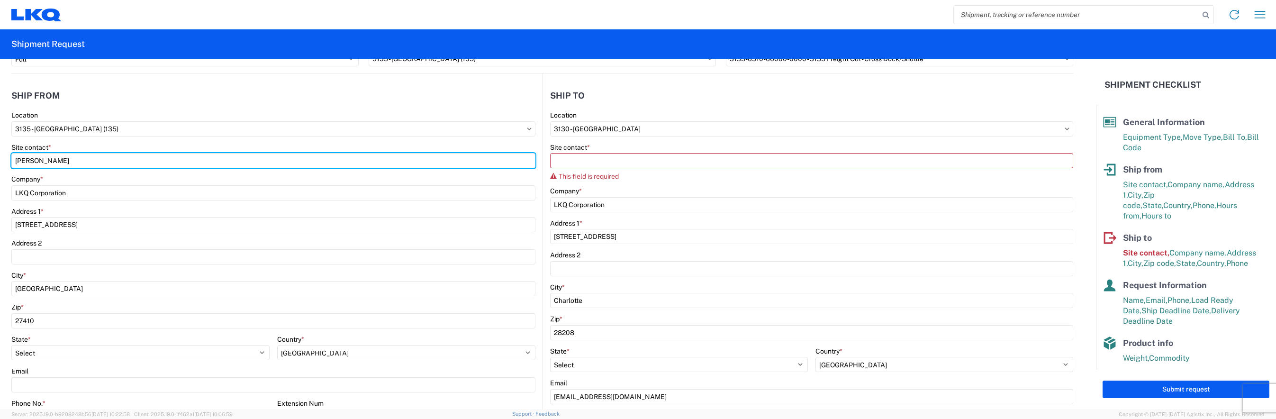
type input "J"
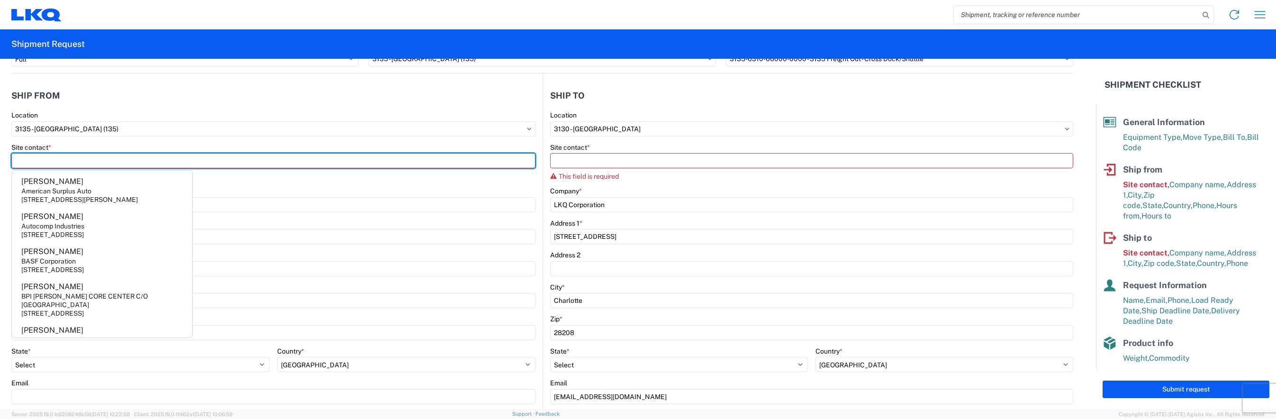
scroll to position [577, 0]
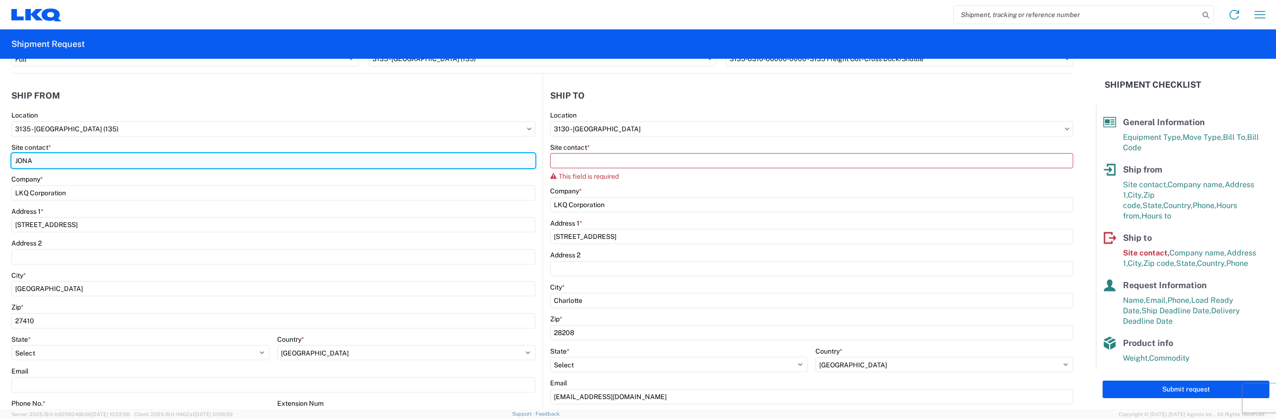
click at [289, 159] on input "JONA" at bounding box center [273, 160] width 524 height 15
type input "J"
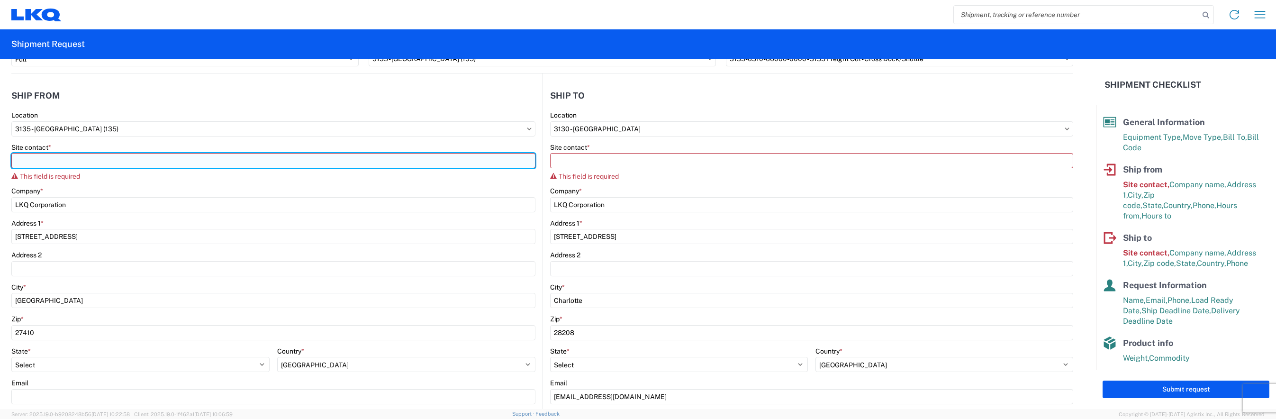
type input "a"
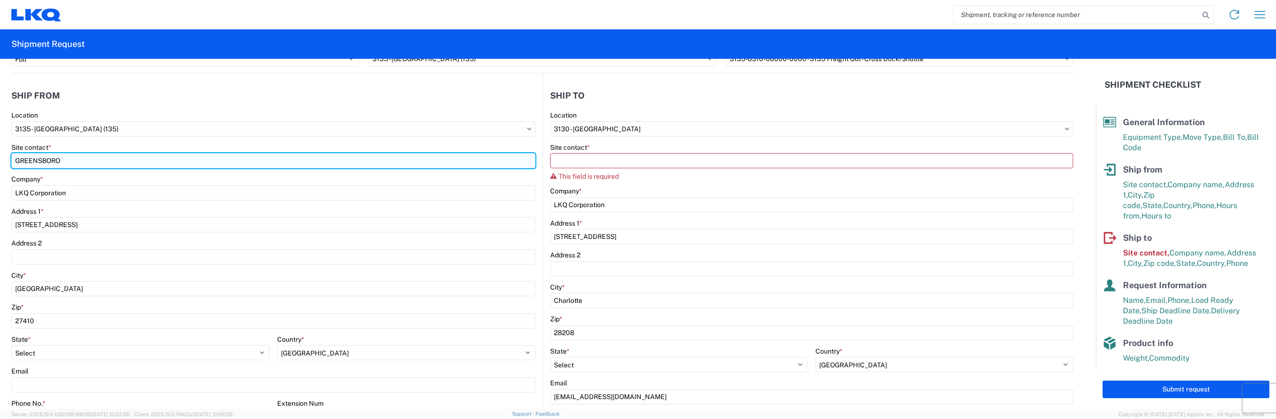
click at [137, 159] on input "GREENSBORO" at bounding box center [273, 160] width 524 height 15
click at [145, 160] on input "GREENSBORO" at bounding box center [273, 160] width 524 height 15
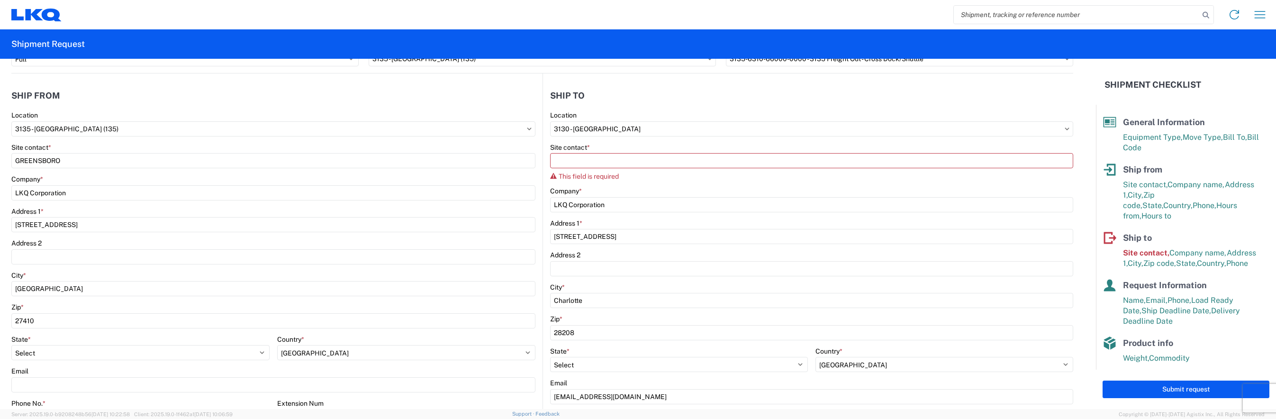
click at [198, 149] on div "Site contact *" at bounding box center [273, 147] width 524 height 9
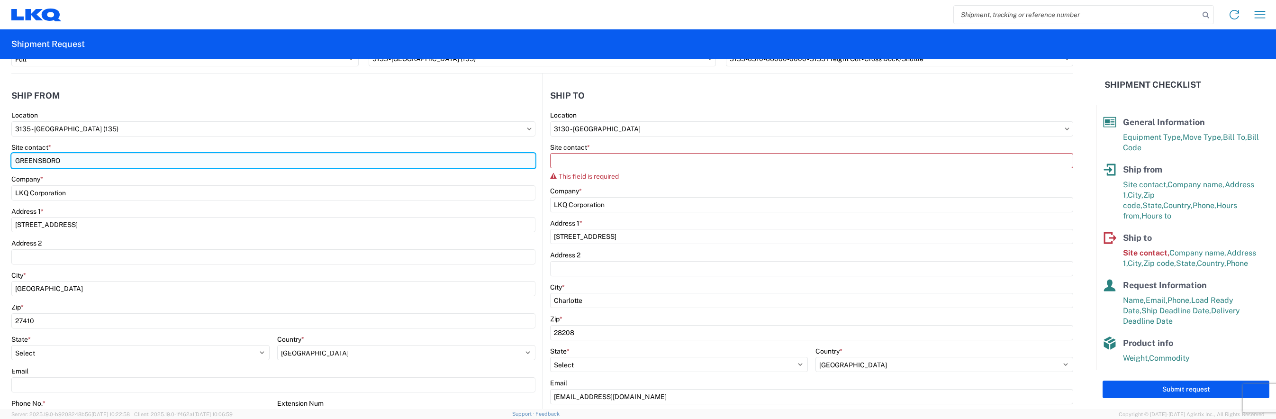
click at [119, 162] on input "GREENSBORO" at bounding box center [273, 160] width 524 height 15
type input "G"
type input "3"
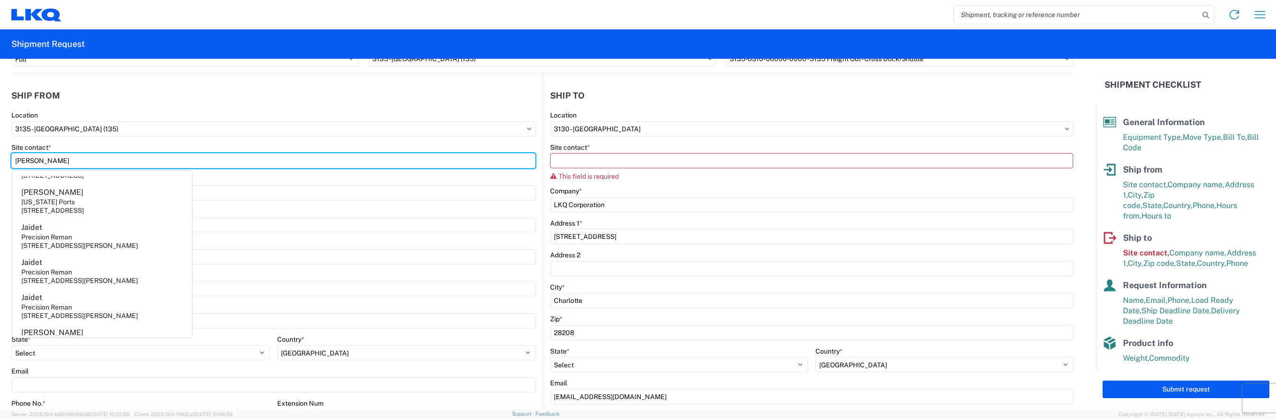
scroll to position [542, 0]
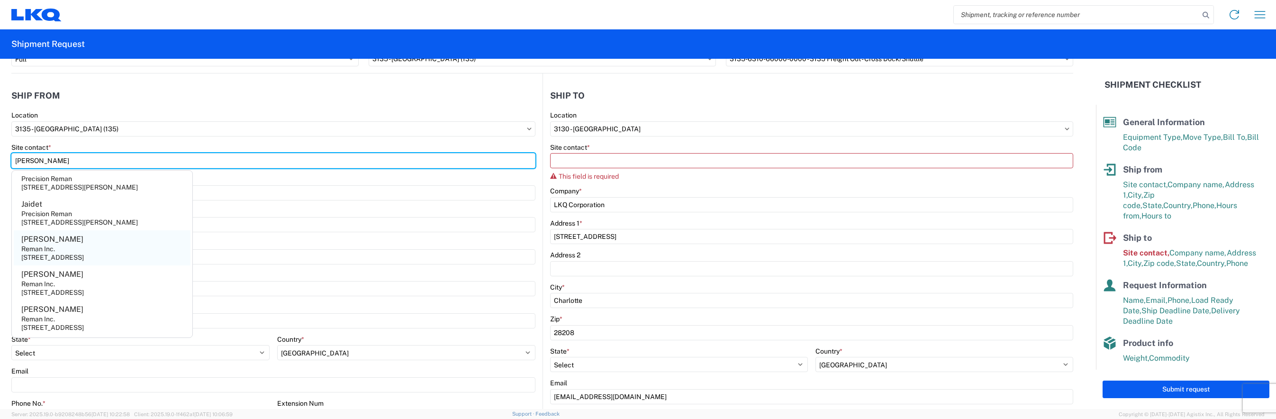
type input "[PERSON_NAME]"
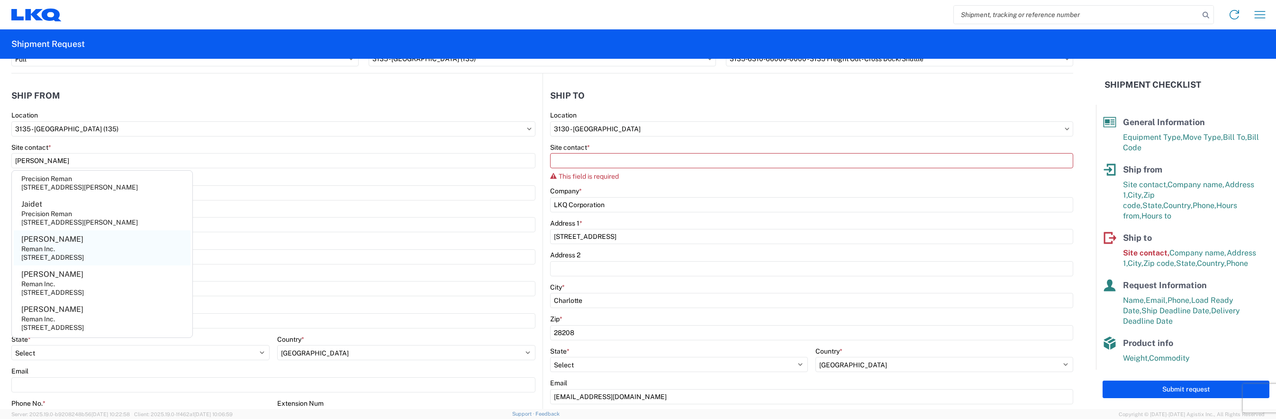
click at [82, 246] on agx-address-suggestion-item "[PERSON_NAME] Reman Inc. [STREET_ADDRESS]" at bounding box center [102, 247] width 177 height 35
type input "[PERSON_NAME]"
type input "Reman Inc."
type input "[STREET_ADDRESS]"
type input "Decatur"
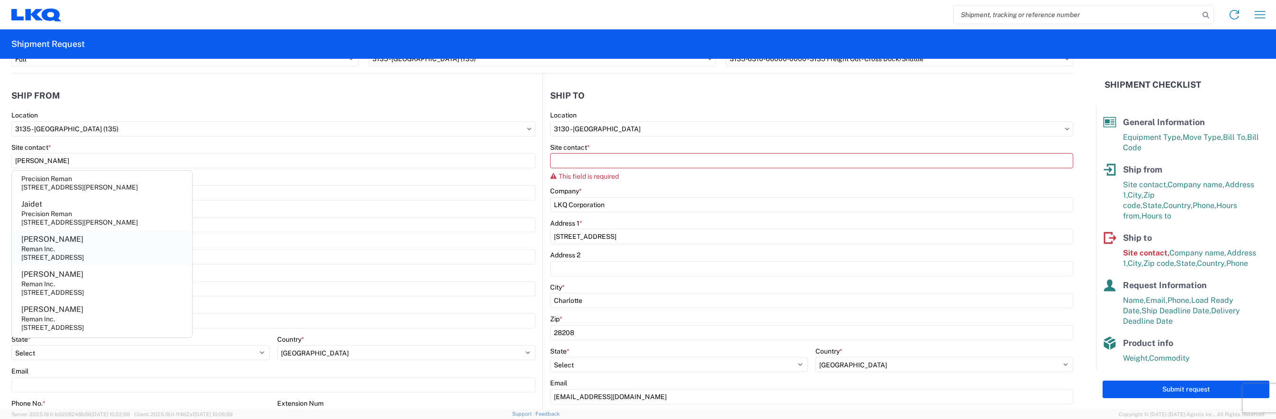
type input "39327"
select select "MS"
type input "[PHONE_NUMBER]"
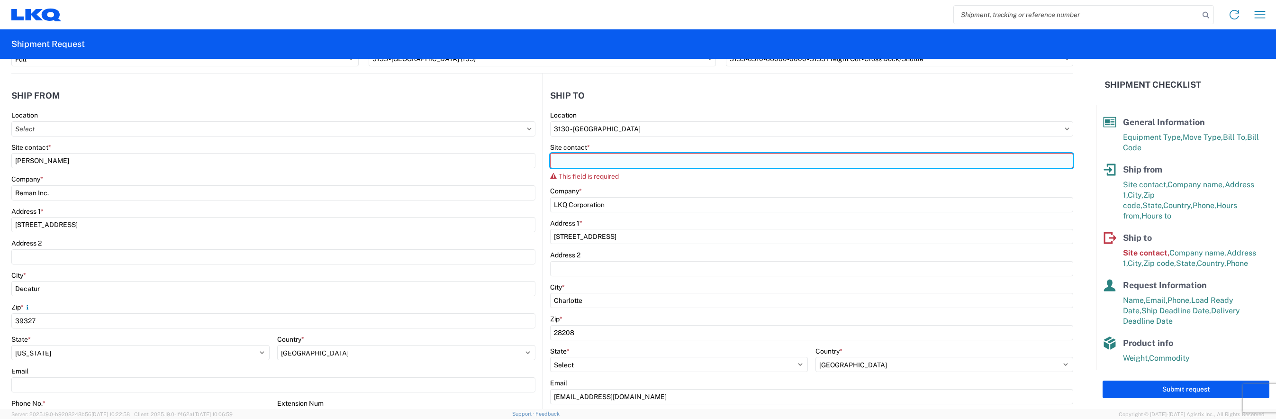
click at [621, 159] on input "Site contact *" at bounding box center [812, 160] width 524 height 15
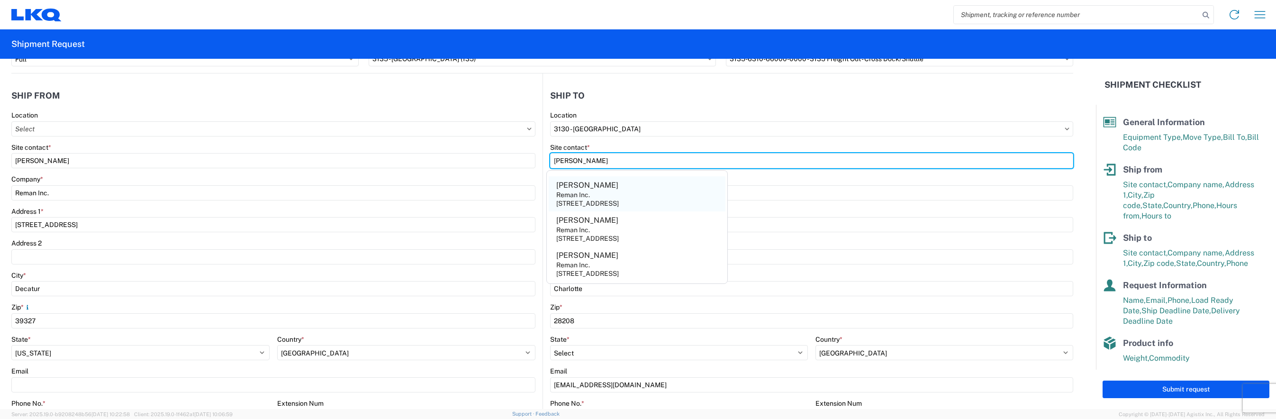
type input "[PERSON_NAME]"
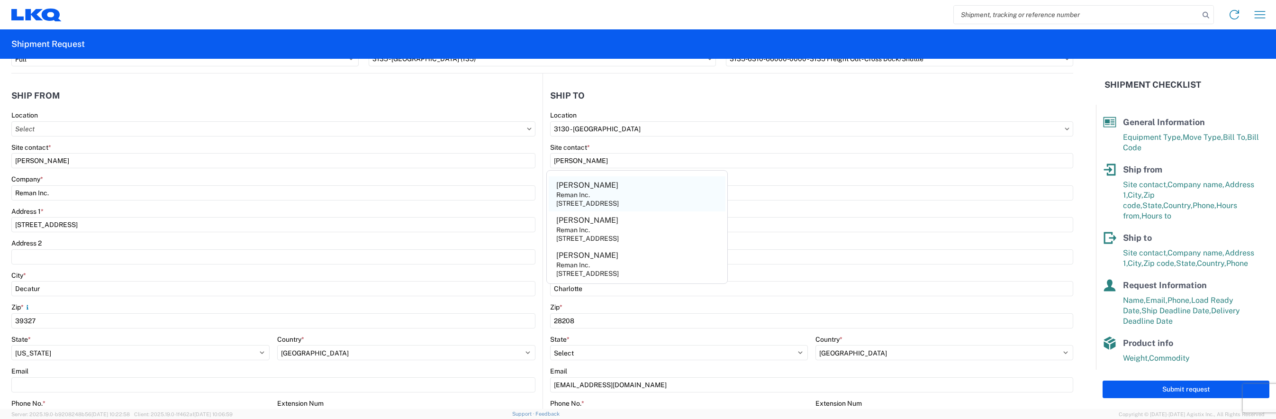
click at [597, 197] on agx-address-suggestion-item "[PERSON_NAME] Reman Inc. [STREET_ADDRESS]" at bounding box center [637, 193] width 177 height 35
type input "[PERSON_NAME]"
type input "Reman Inc."
type input "[STREET_ADDRESS]"
type input "Decatur"
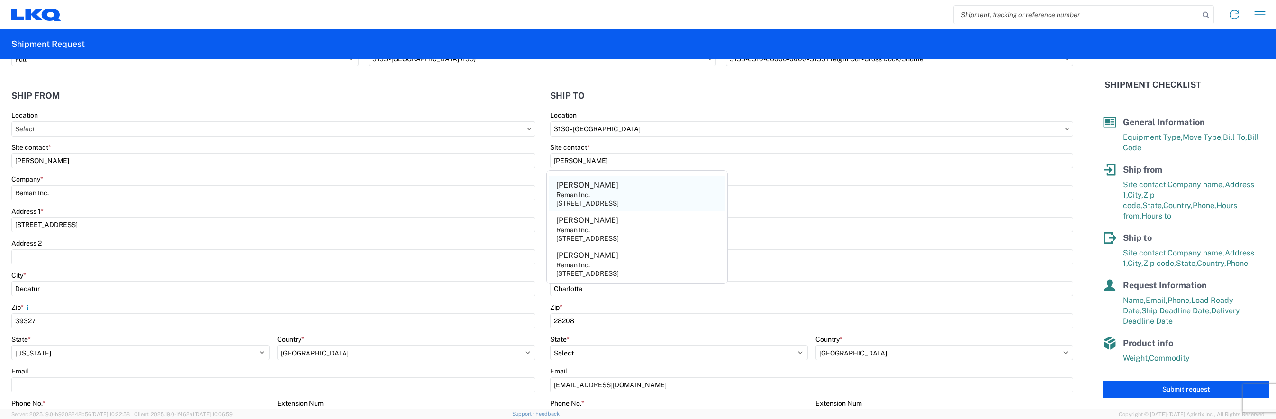
type input "39327"
select select "MS"
type input "[PHONE_NUMBER]"
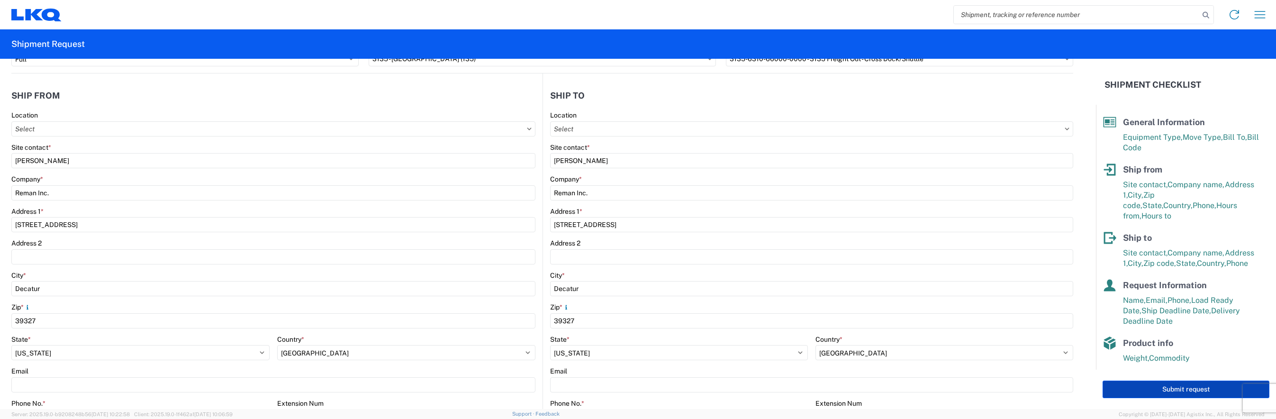
click at [1161, 391] on button "Submit request" at bounding box center [1185, 389] width 167 height 18
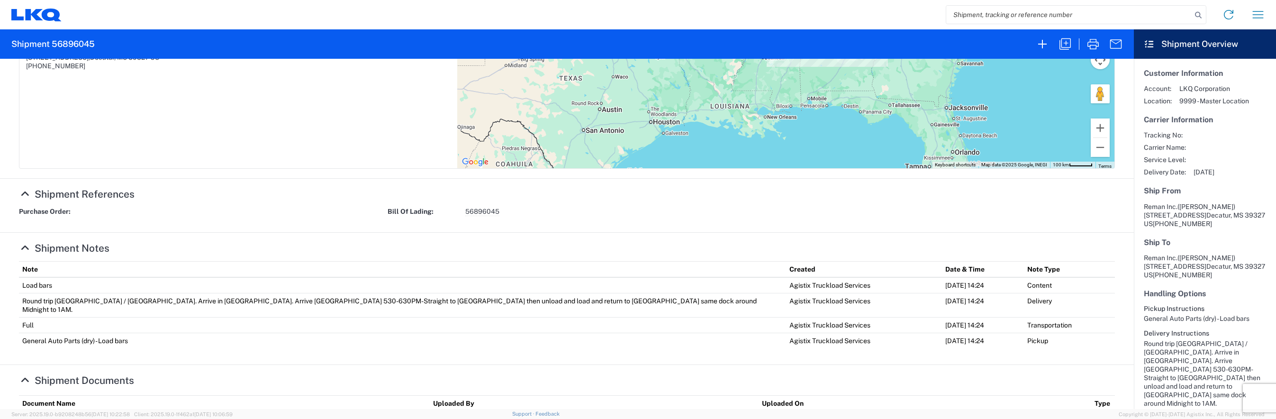
scroll to position [262, 0]
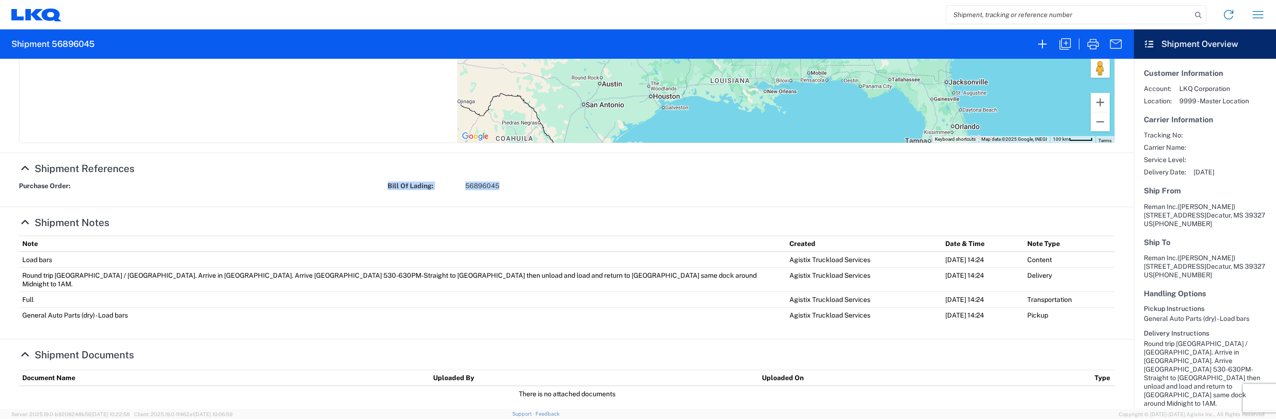
drag, startPoint x: 517, startPoint y: 183, endPoint x: 381, endPoint y: 190, distance: 135.7
click at [383, 190] on div "Bill Of Lading: 56896045" at bounding box center [567, 185] width 369 height 9
drag, startPoint x: 381, startPoint y: 190, endPoint x: 488, endPoint y: 185, distance: 106.7
copy div "Bill Of Lading: 56896045"
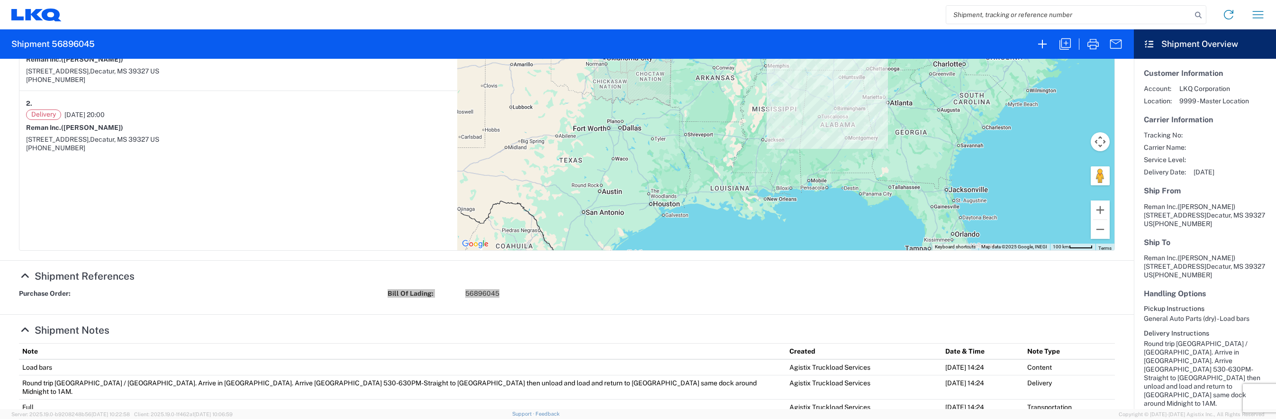
scroll to position [0, 0]
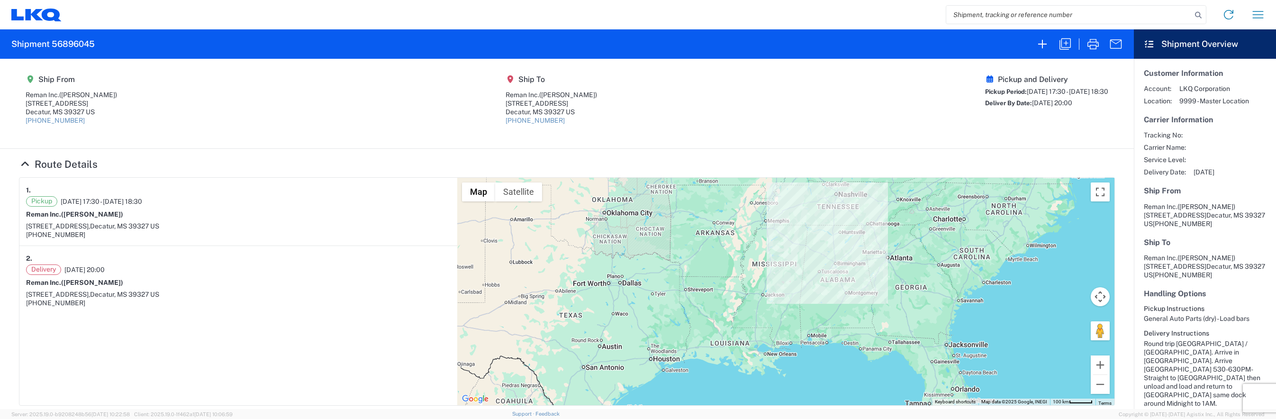
drag, startPoint x: 223, startPoint y: 129, endPoint x: 306, endPoint y: 131, distance: 82.5
click at [223, 129] on agx-shipment-main-routing-info "Ship From Reman Inc. ([PERSON_NAME]) [STREET_ADDRESS] [PHONE_NUMBER] Ship To Re…" at bounding box center [567, 103] width 1096 height 71
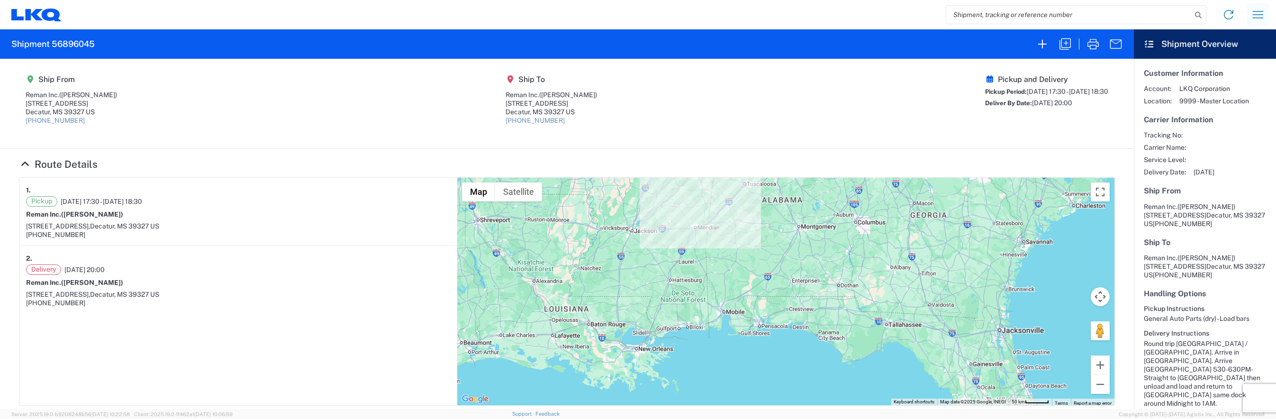
click at [1260, 11] on icon "button" at bounding box center [1257, 14] width 15 height 15
click at [1144, 13] on input "search" at bounding box center [1068, 15] width 245 height 18
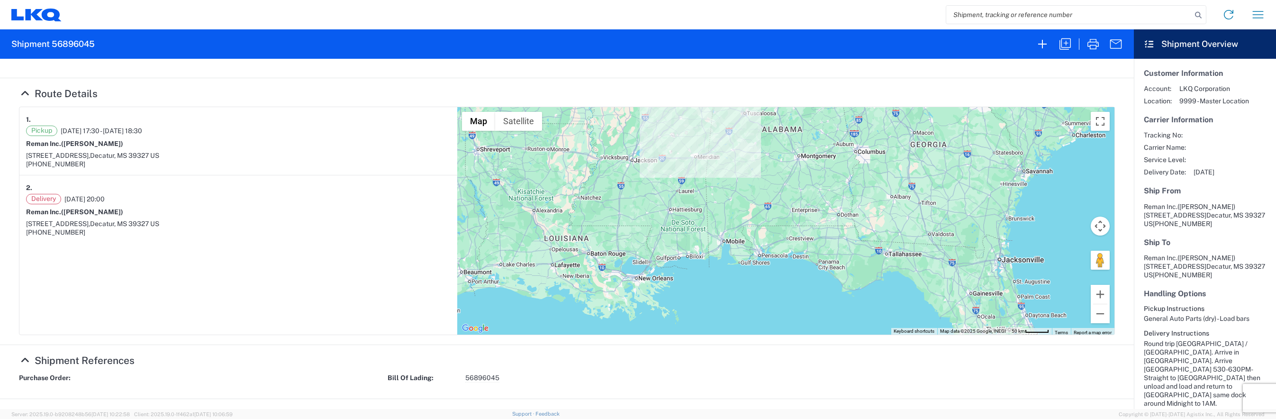
scroll to position [262, 0]
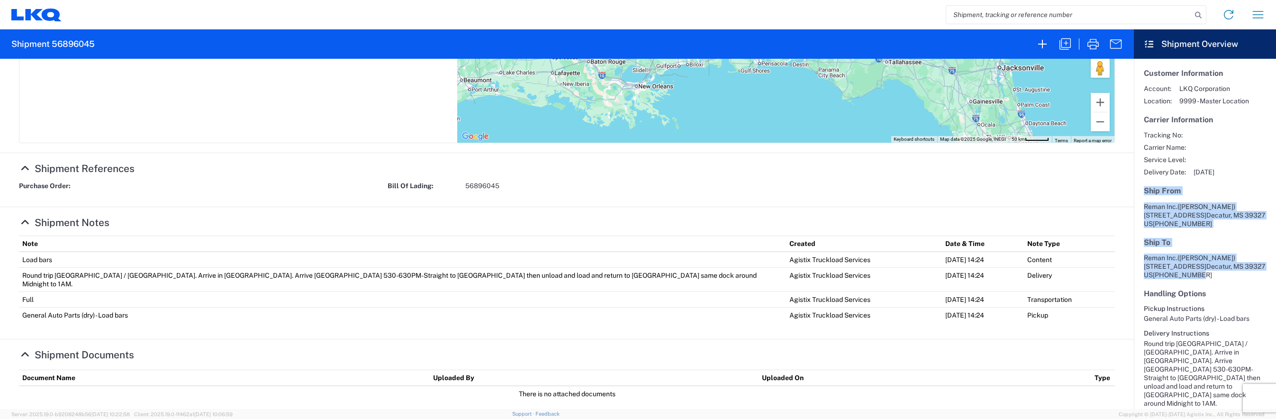
drag, startPoint x: 1143, startPoint y: 188, endPoint x: 1234, endPoint y: 278, distance: 128.6
click at [1234, 278] on article "Customer Information Account: LKQ Corporation Location: 9999 - Master Location …" at bounding box center [1205, 286] width 142 height 454
drag, startPoint x: 1234, startPoint y: 278, endPoint x: 1202, endPoint y: 270, distance: 33.2
copy article "Ship From Reman Inc. ([PERSON_NAME]) [STREET_ADDRESS] [PHONE_NUMBER] Ship To Re…"
